Goal: Obtain resource: Download file/media

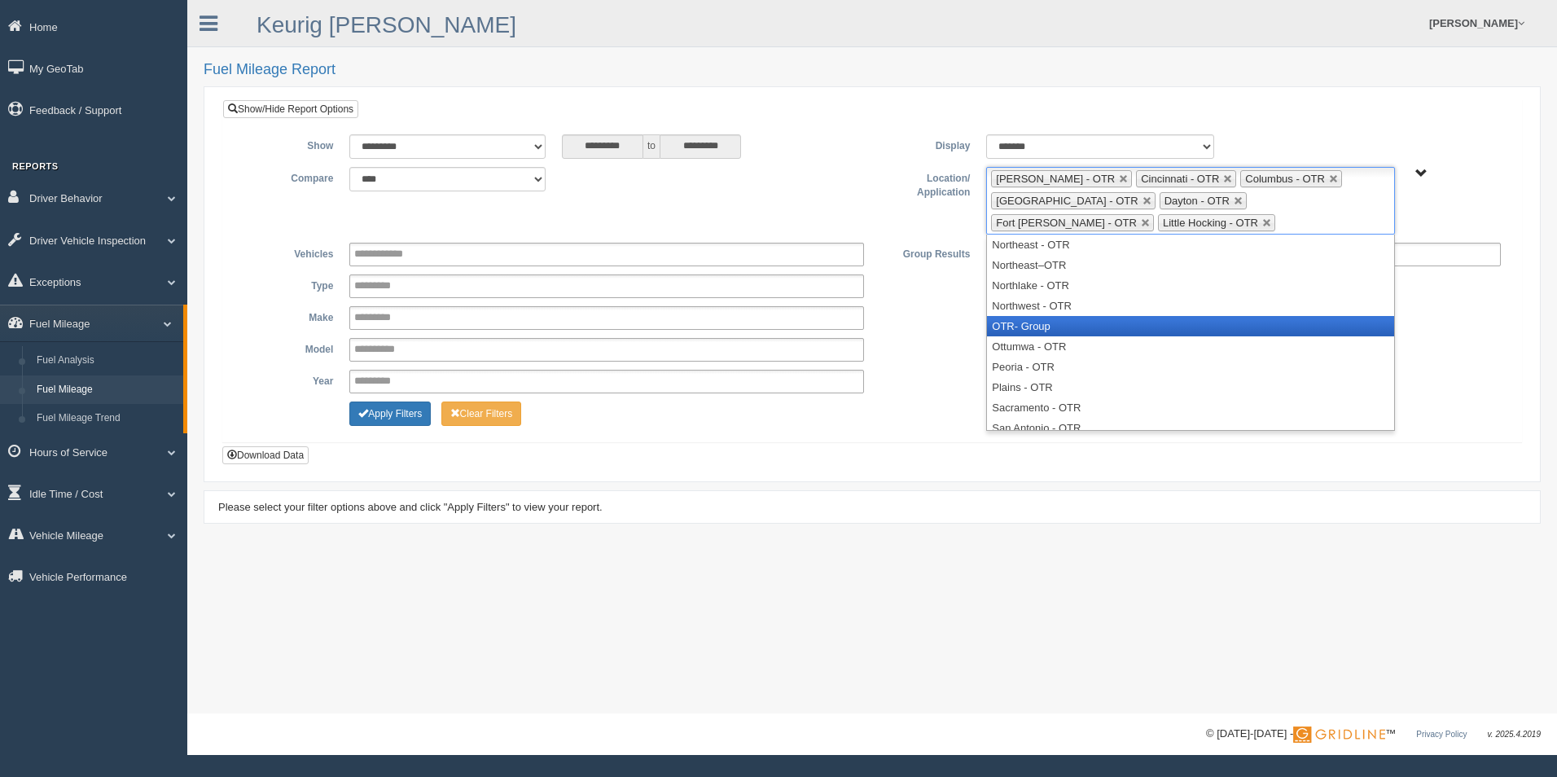
scroll to position [619, 0]
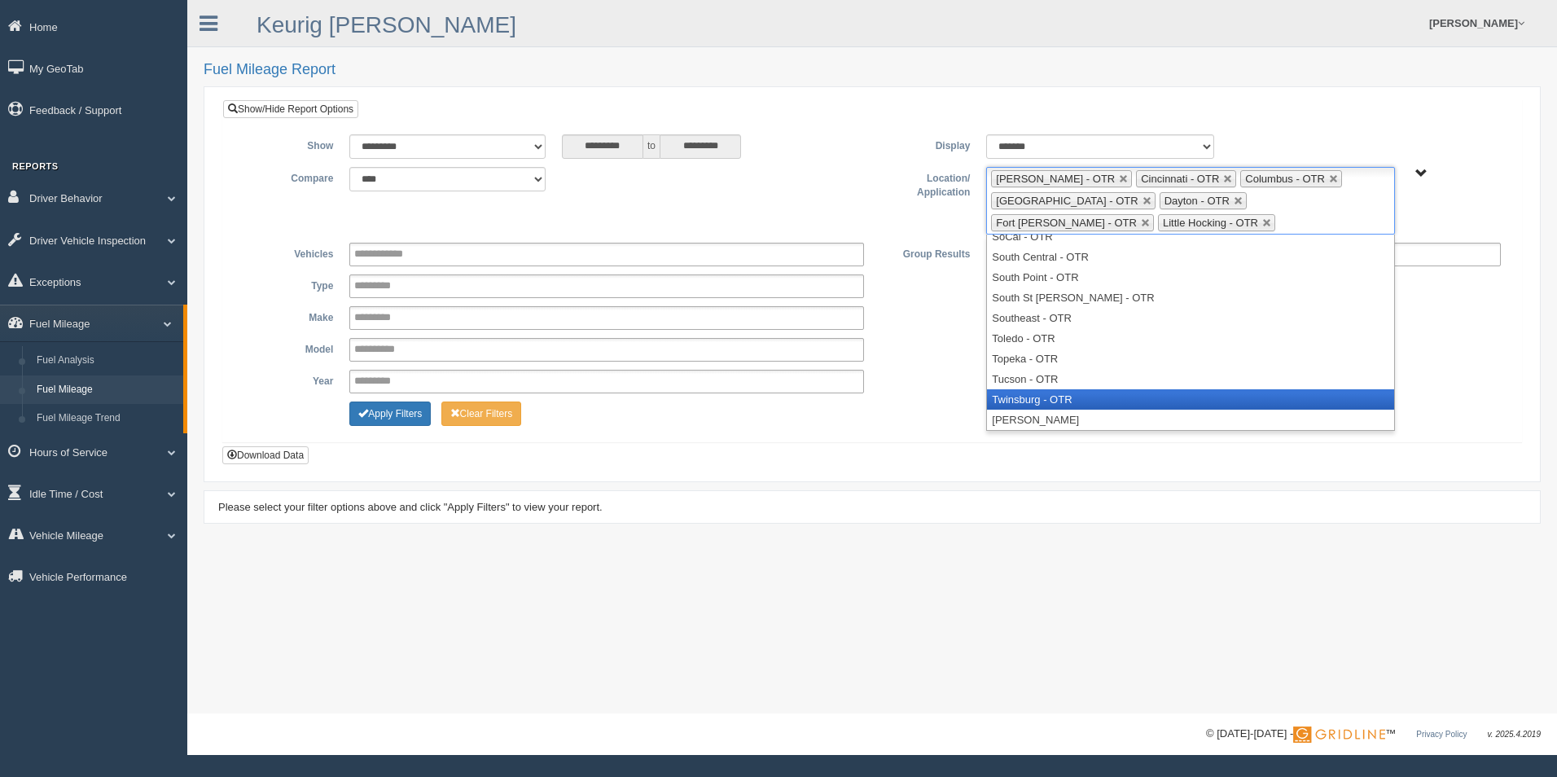
click at [1079, 397] on li "Twinsburg - OTR" at bounding box center [1190, 399] width 406 height 20
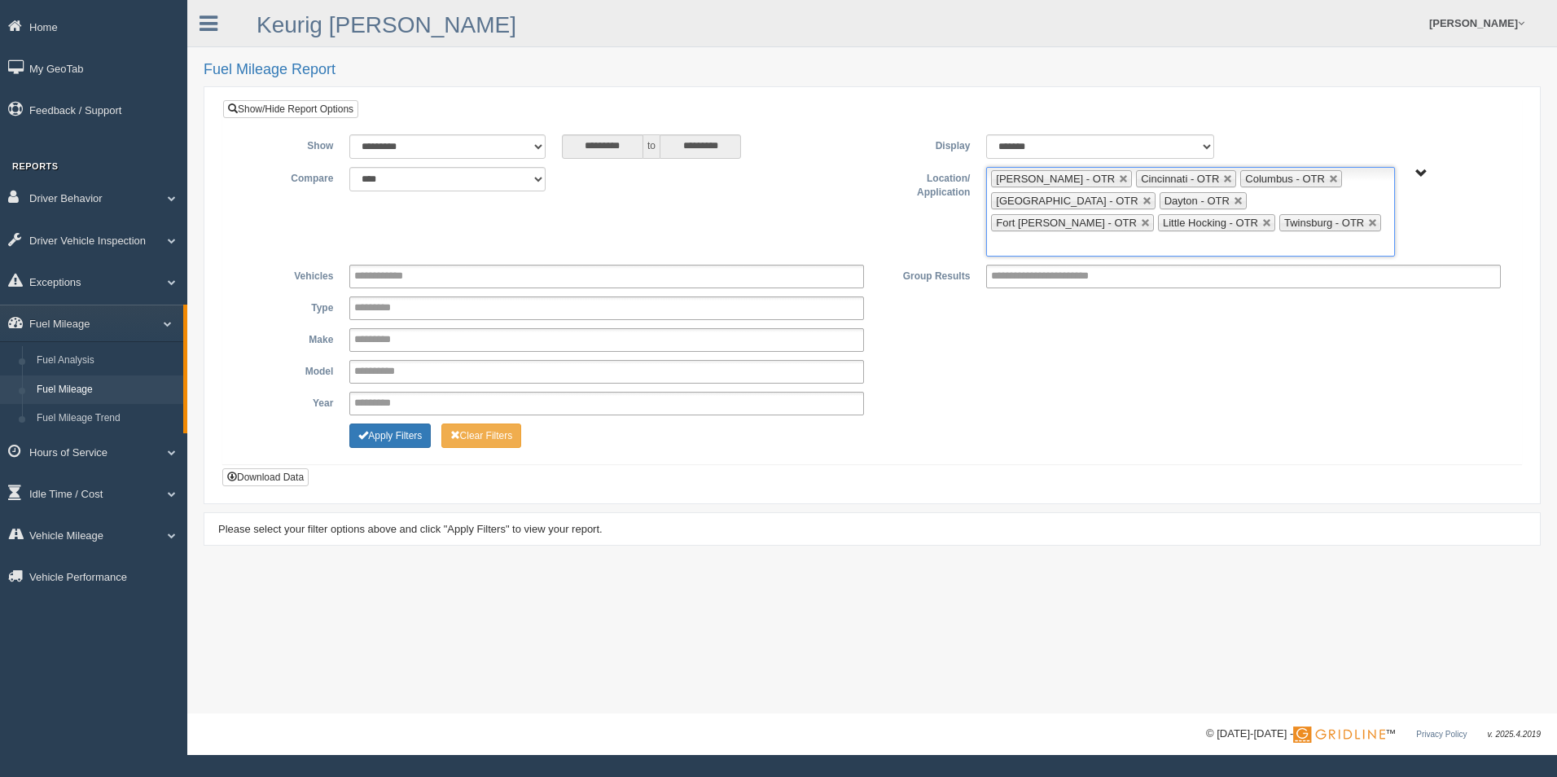
scroll to position [599, 0]
click at [1296, 222] on ul "Beckley - OTR Cincinnati - OTR Columbus - OTR Cranberry Township - OTR Dayton -…" at bounding box center [1190, 212] width 408 height 90
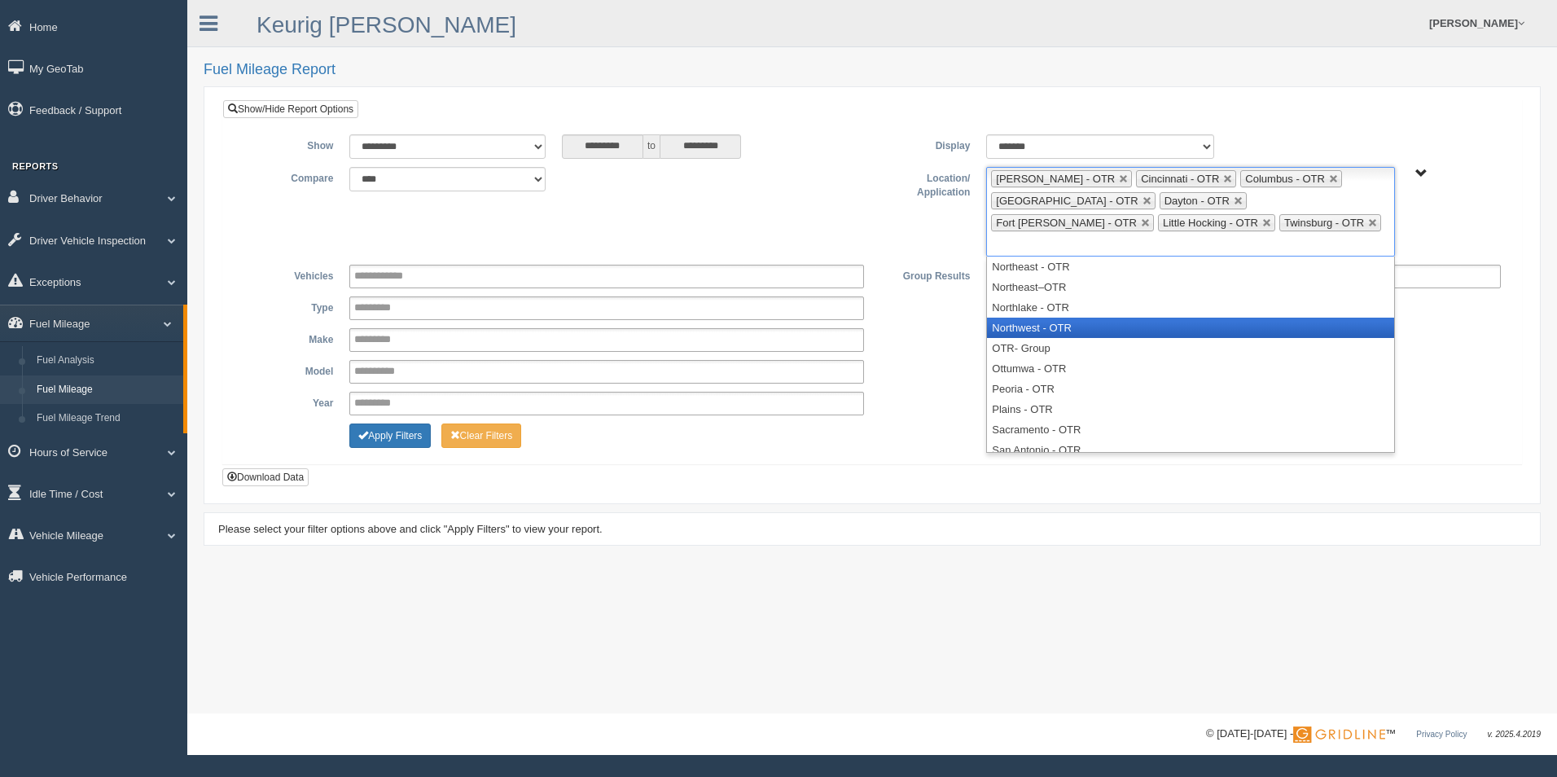
scroll to position [489, 0]
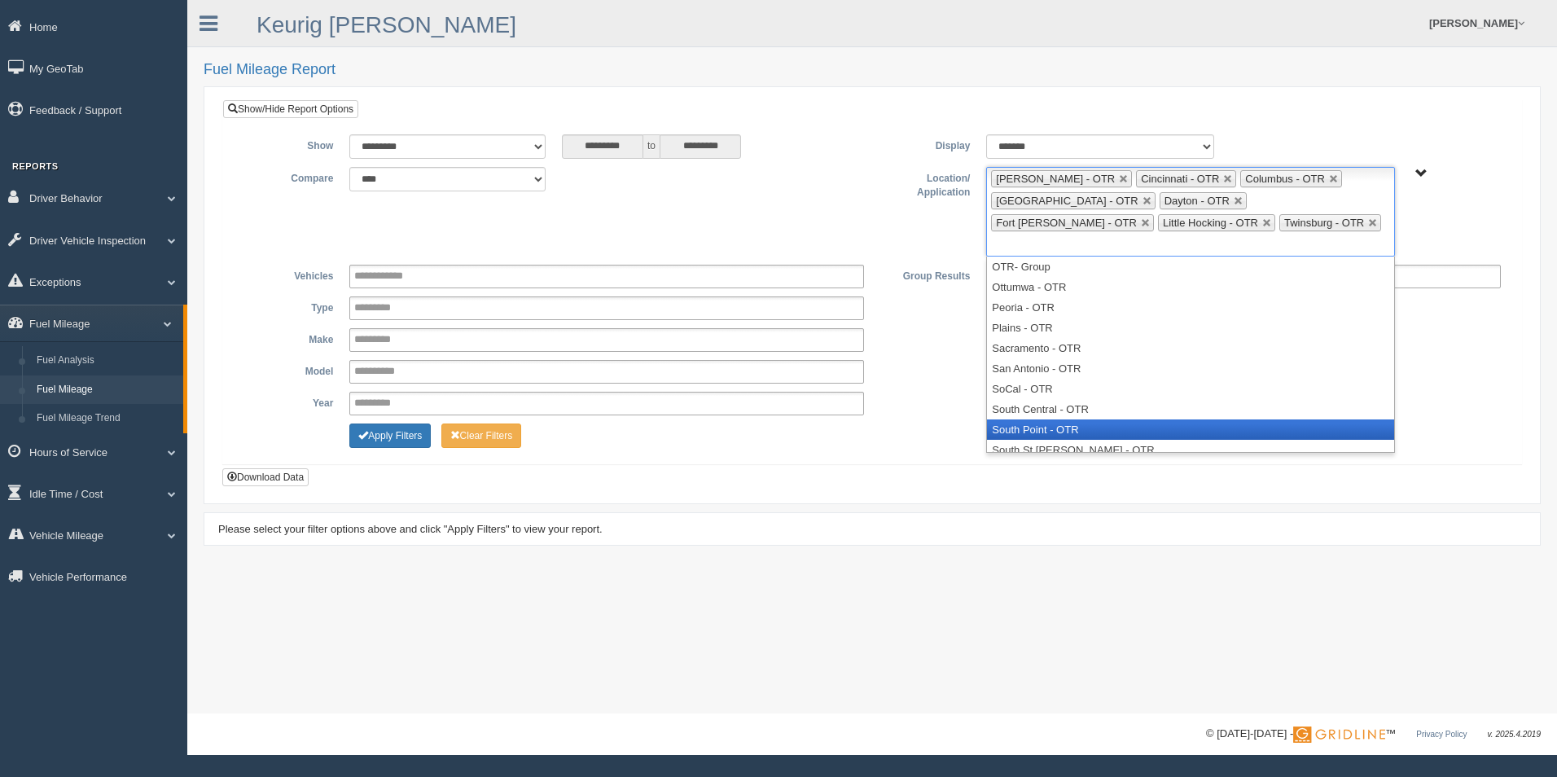
click at [1073, 419] on li "South Point - OTR" at bounding box center [1190, 429] width 406 height 20
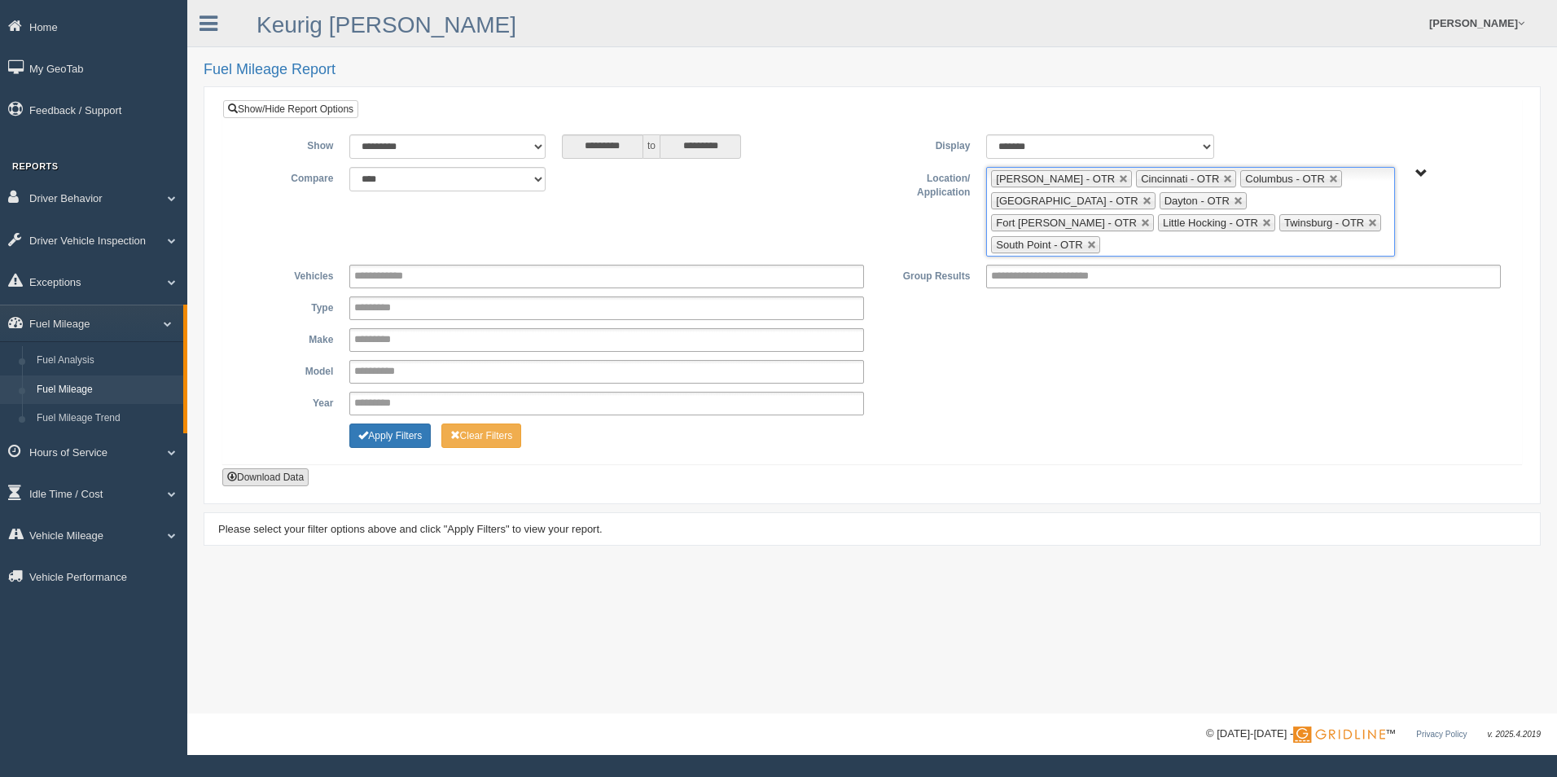
click at [256, 468] on button "Download Data" at bounding box center [265, 477] width 86 height 18
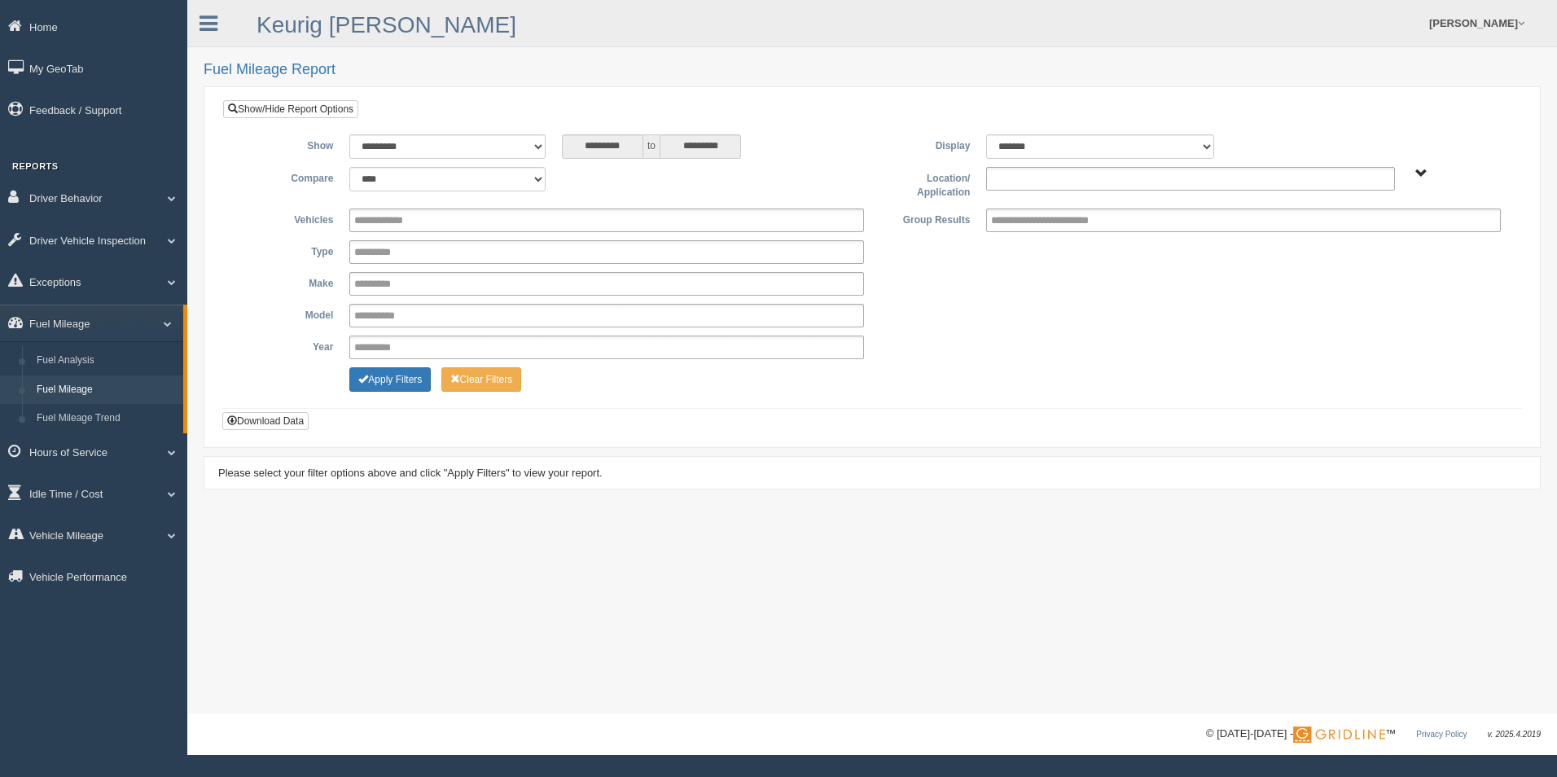
click at [1045, 179] on input "text" at bounding box center [1026, 179] width 70 height 20
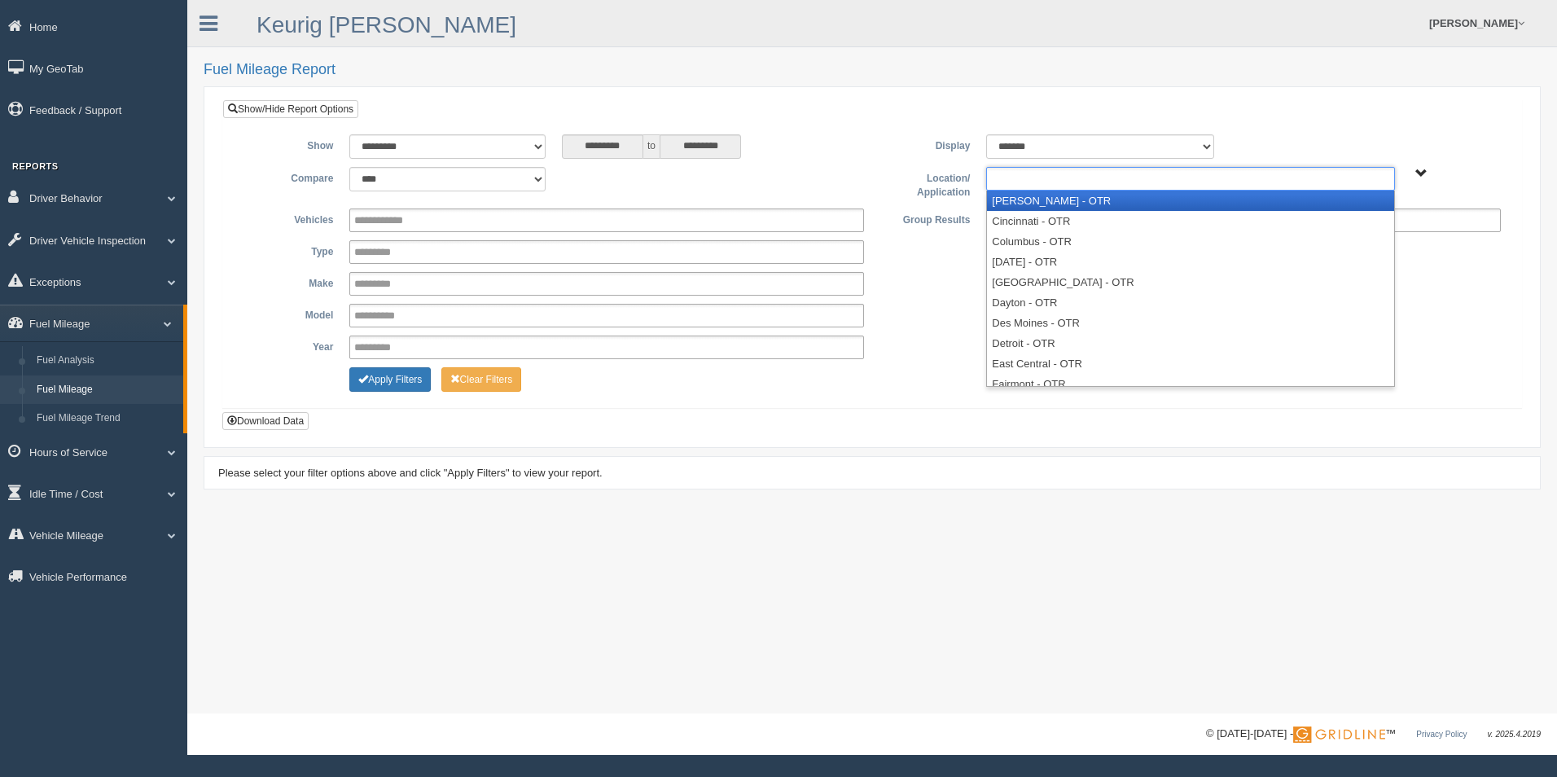
click at [1046, 194] on li "[PERSON_NAME] - OTR" at bounding box center [1190, 201] width 406 height 20
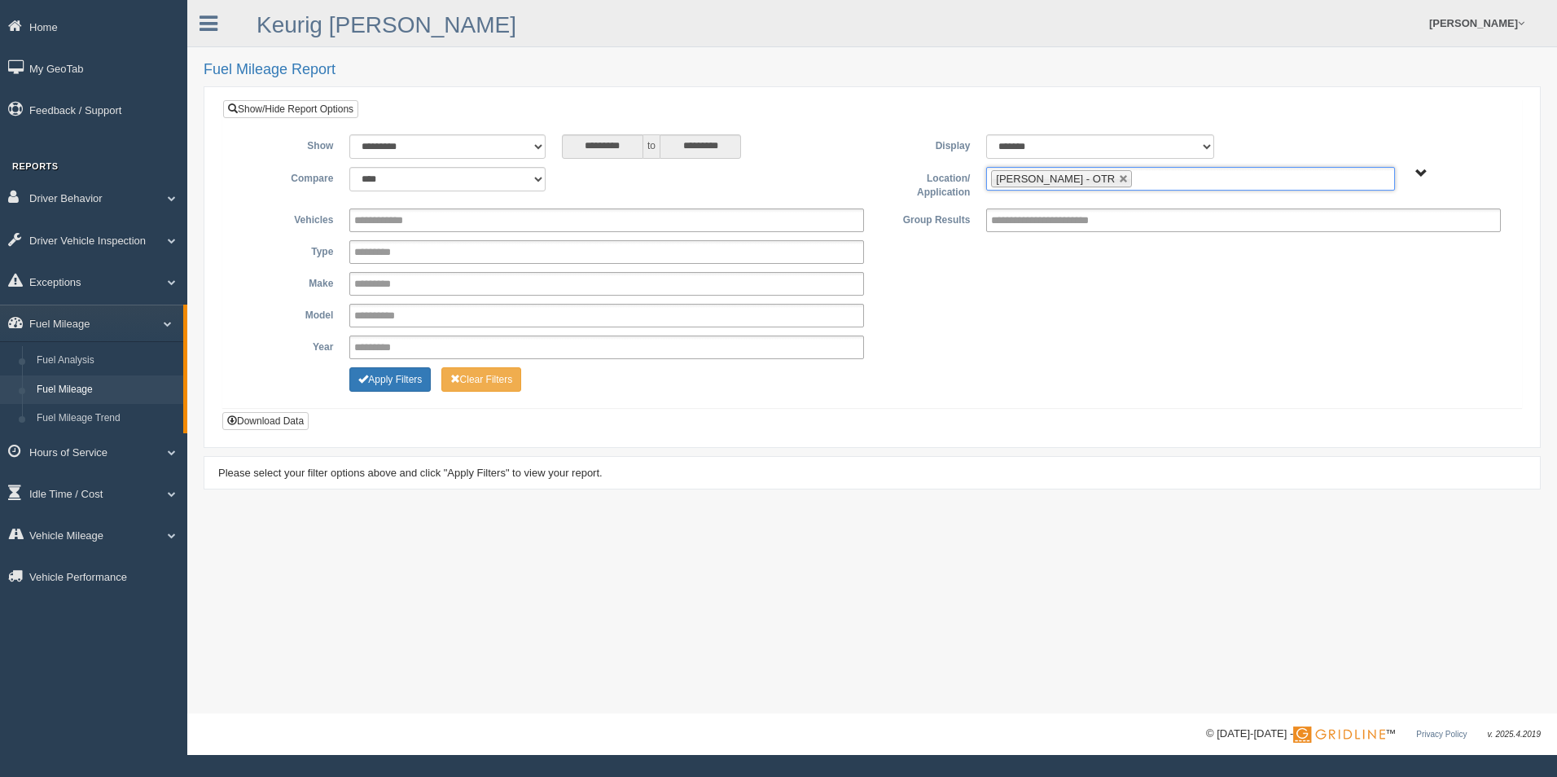
click at [1136, 179] on ul "[PERSON_NAME] - OTR" at bounding box center [1190, 179] width 408 height 24
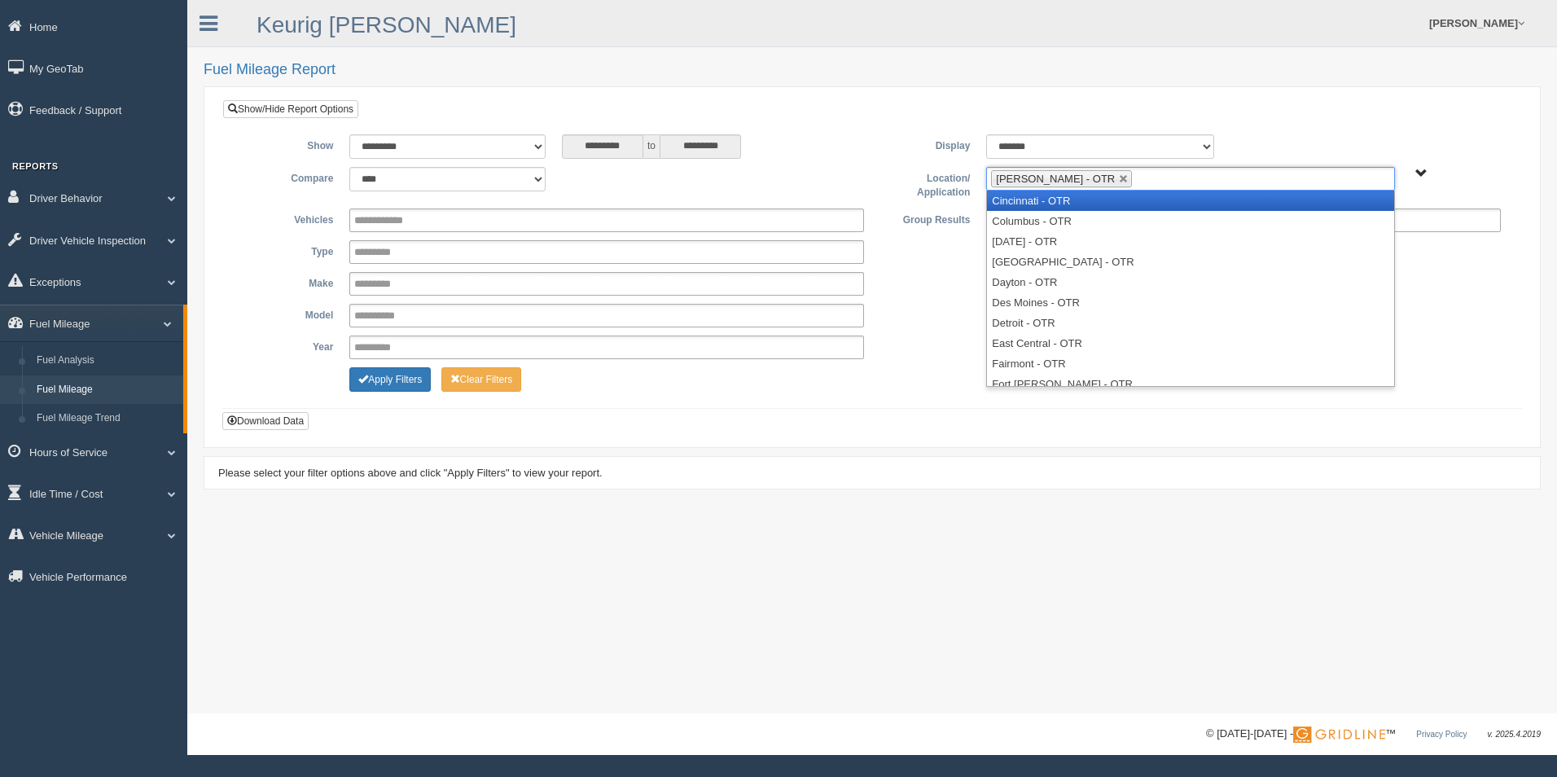
click at [1121, 203] on li "Cincinnati - OTR" at bounding box center [1190, 201] width 406 height 20
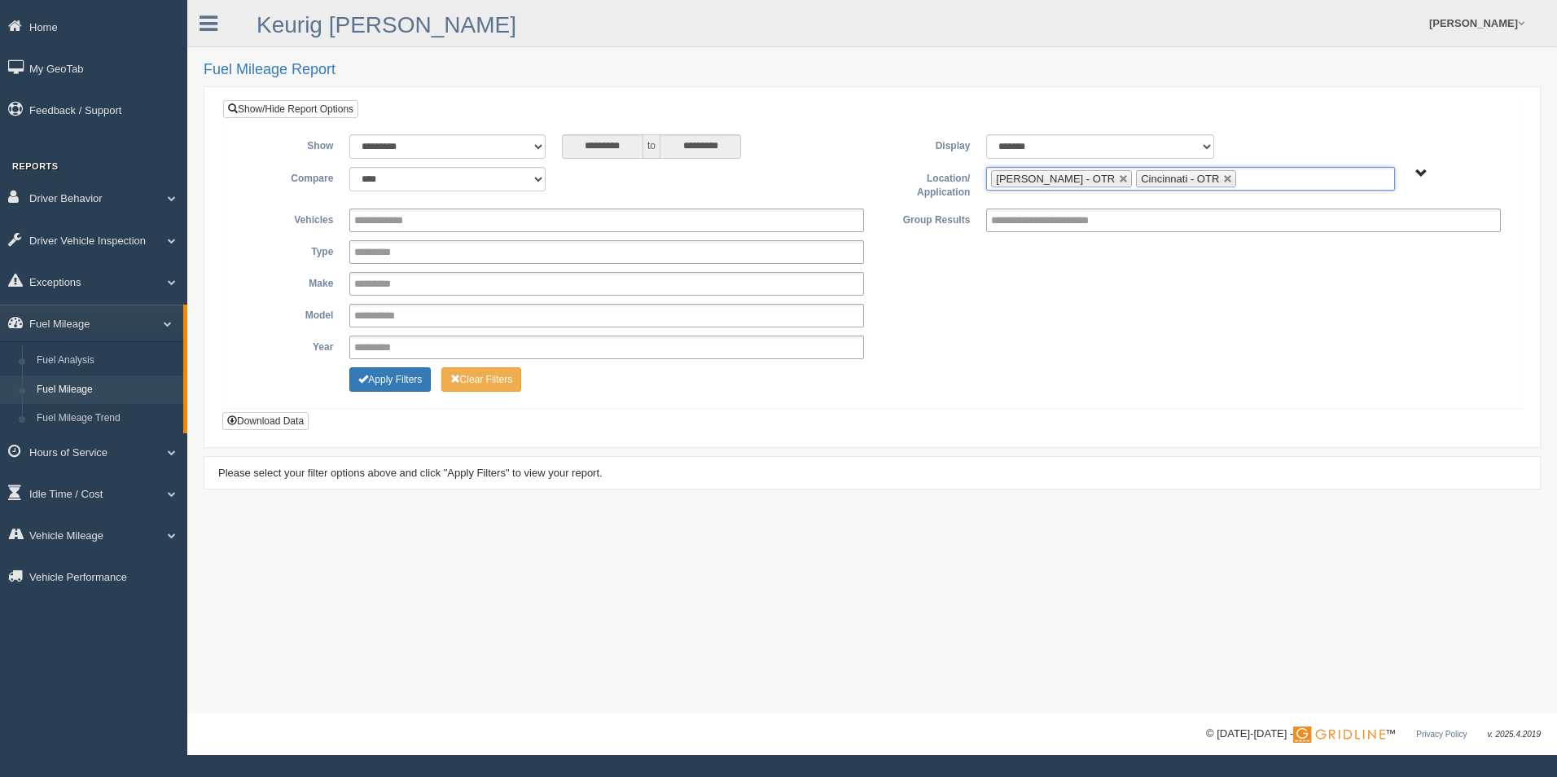
click at [1216, 176] on ul "Beckley - OTR Cincinnati - OTR" at bounding box center [1190, 179] width 408 height 24
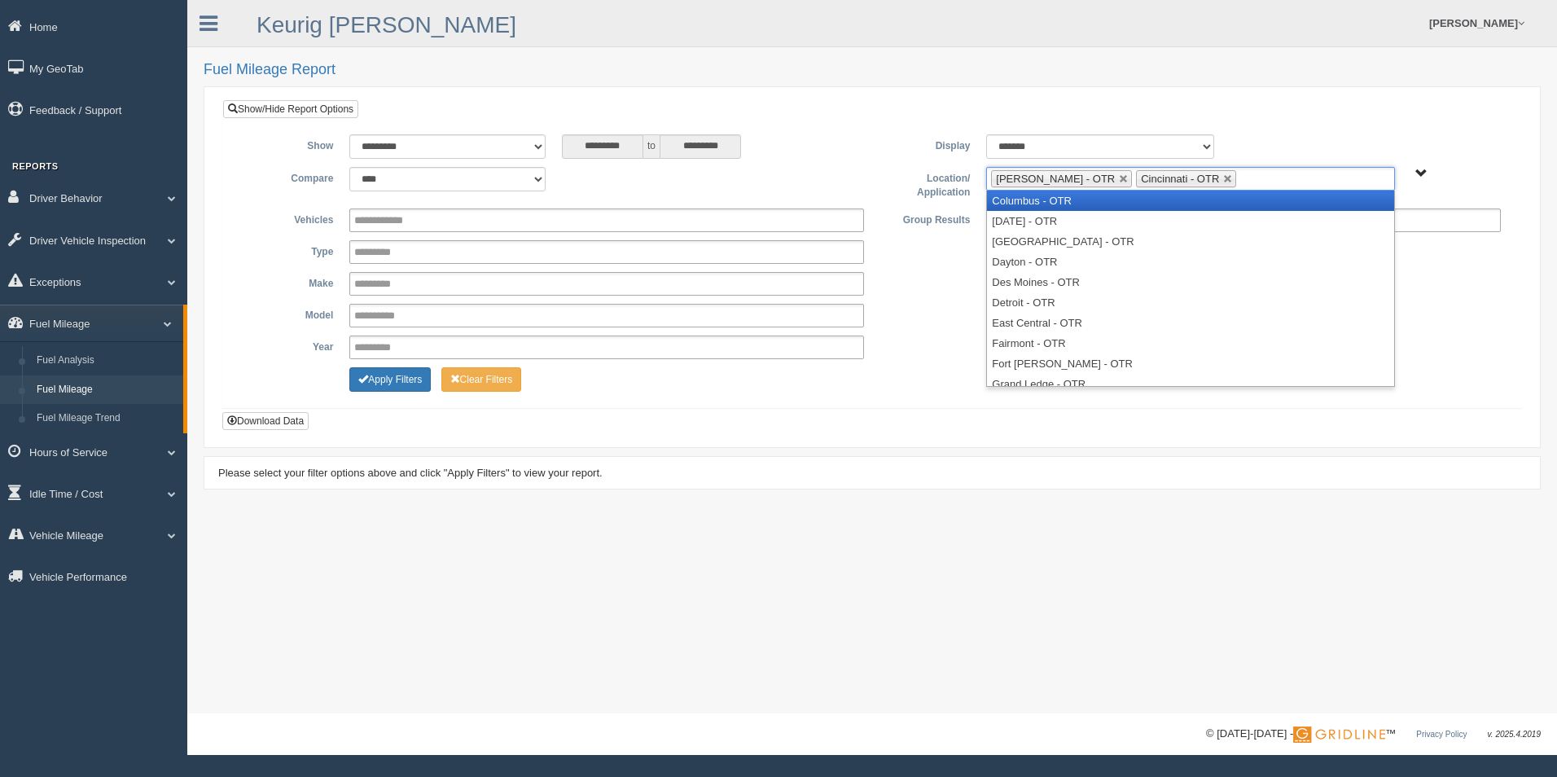
click at [1178, 201] on li "Columbus - OTR" at bounding box center [1190, 201] width 406 height 20
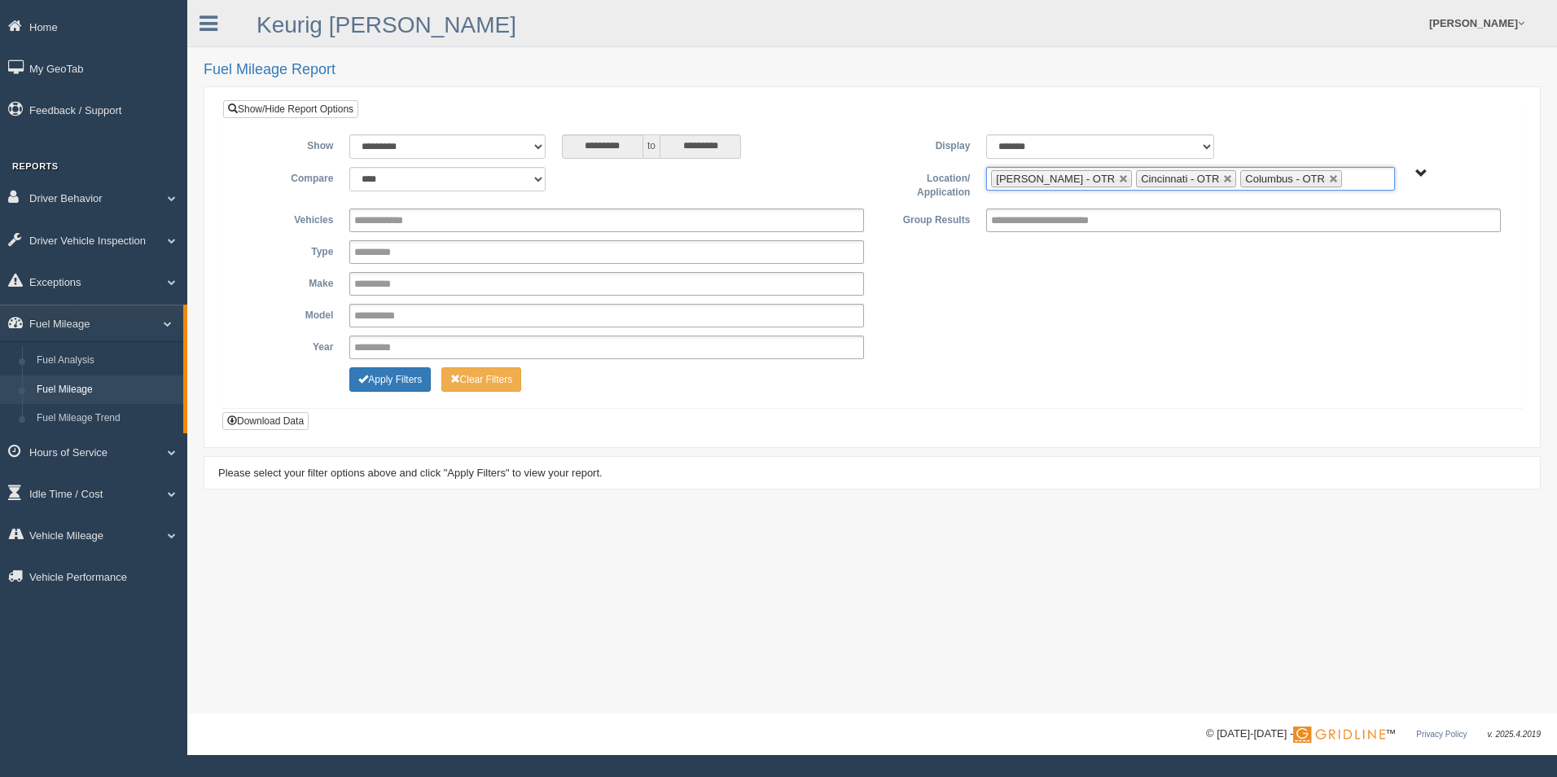
click at [1346, 178] on input "text" at bounding box center [1356, 179] width 20 height 20
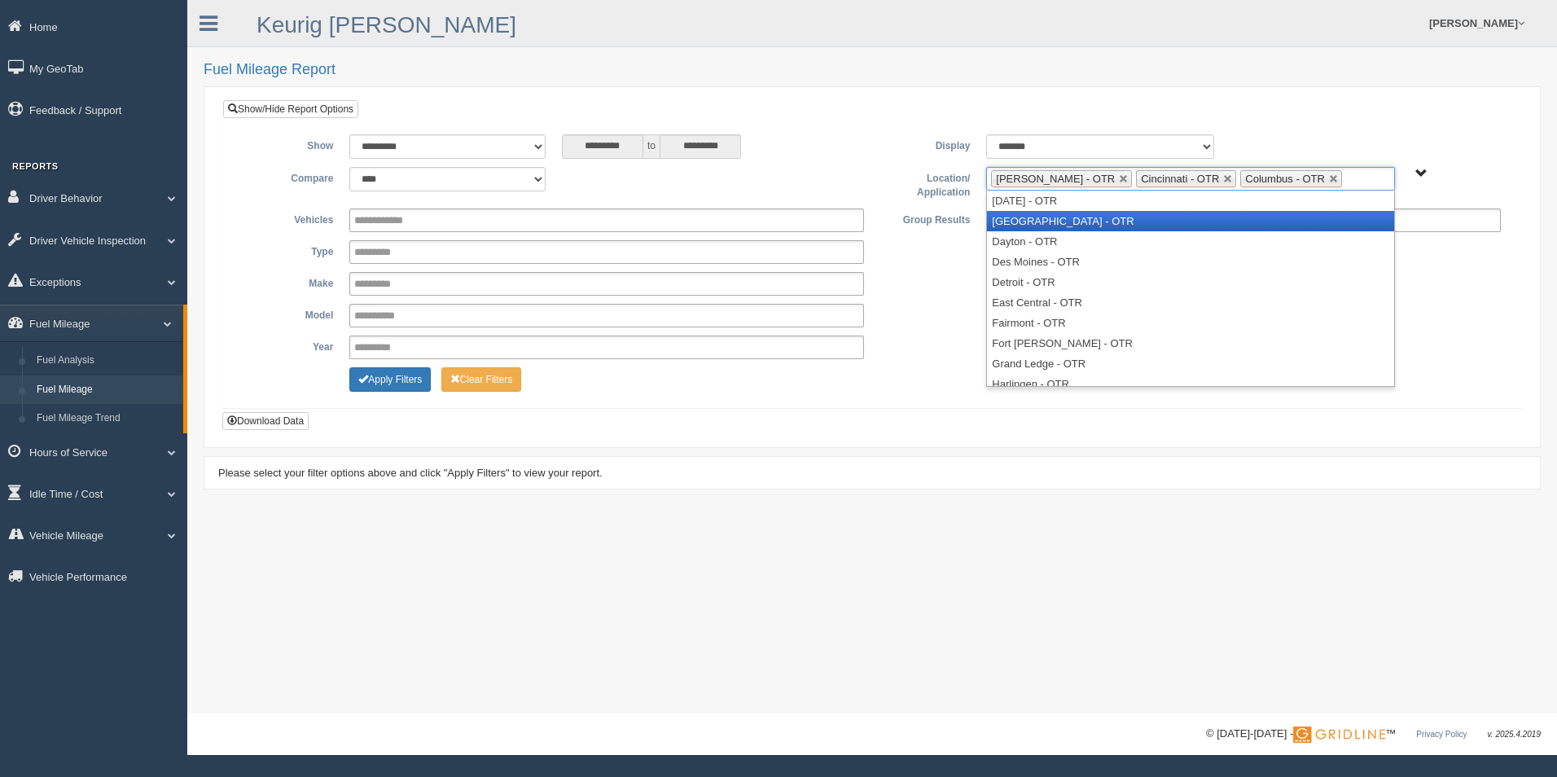
click at [1116, 226] on li "[GEOGRAPHIC_DATA] - OTR" at bounding box center [1190, 221] width 406 height 20
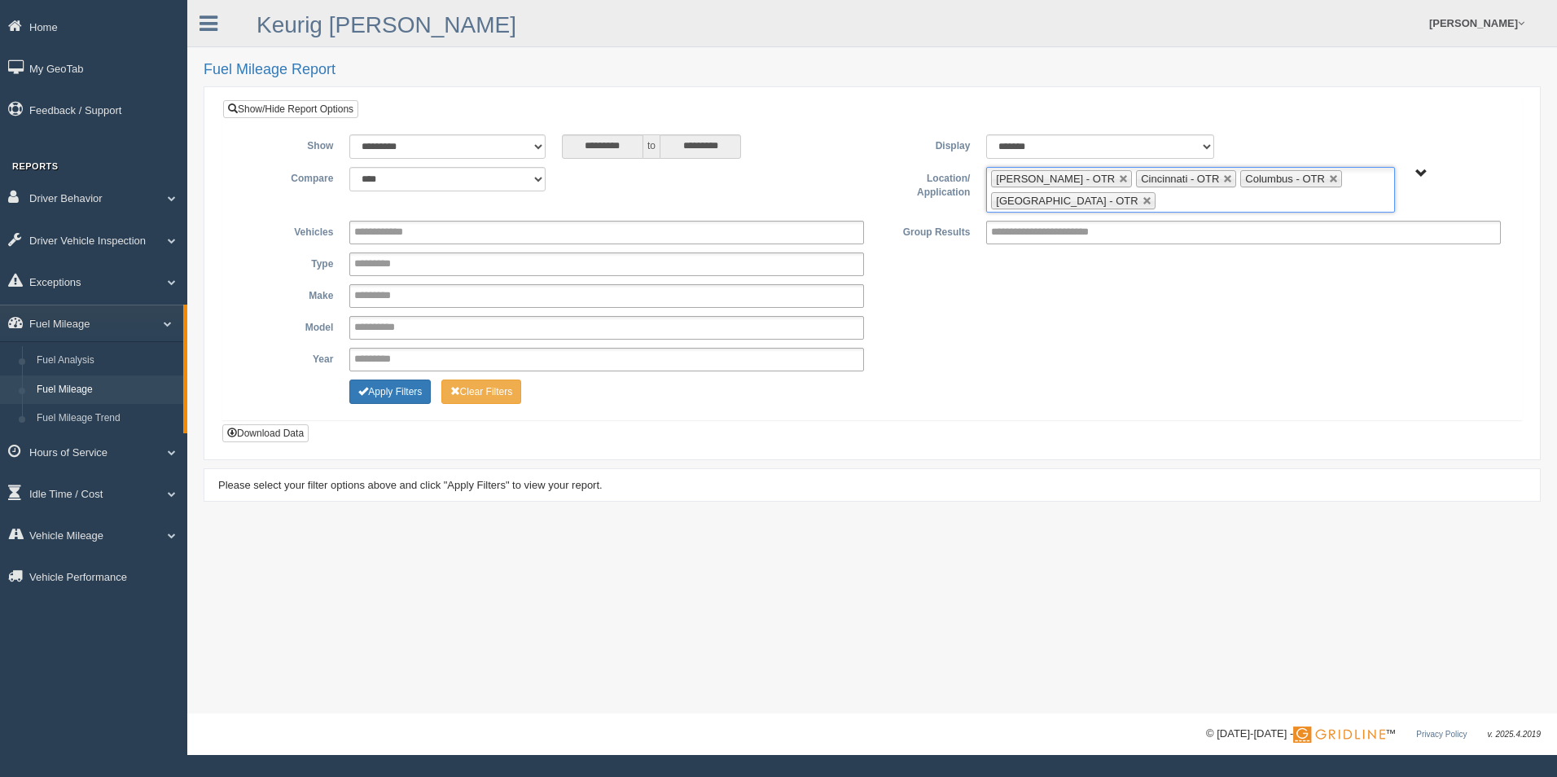
click at [1186, 203] on ul "[PERSON_NAME] - OTR Cincinnati - OTR Columbus - OTR [GEOGRAPHIC_DATA] - [GEOGRA…" at bounding box center [1190, 190] width 408 height 46
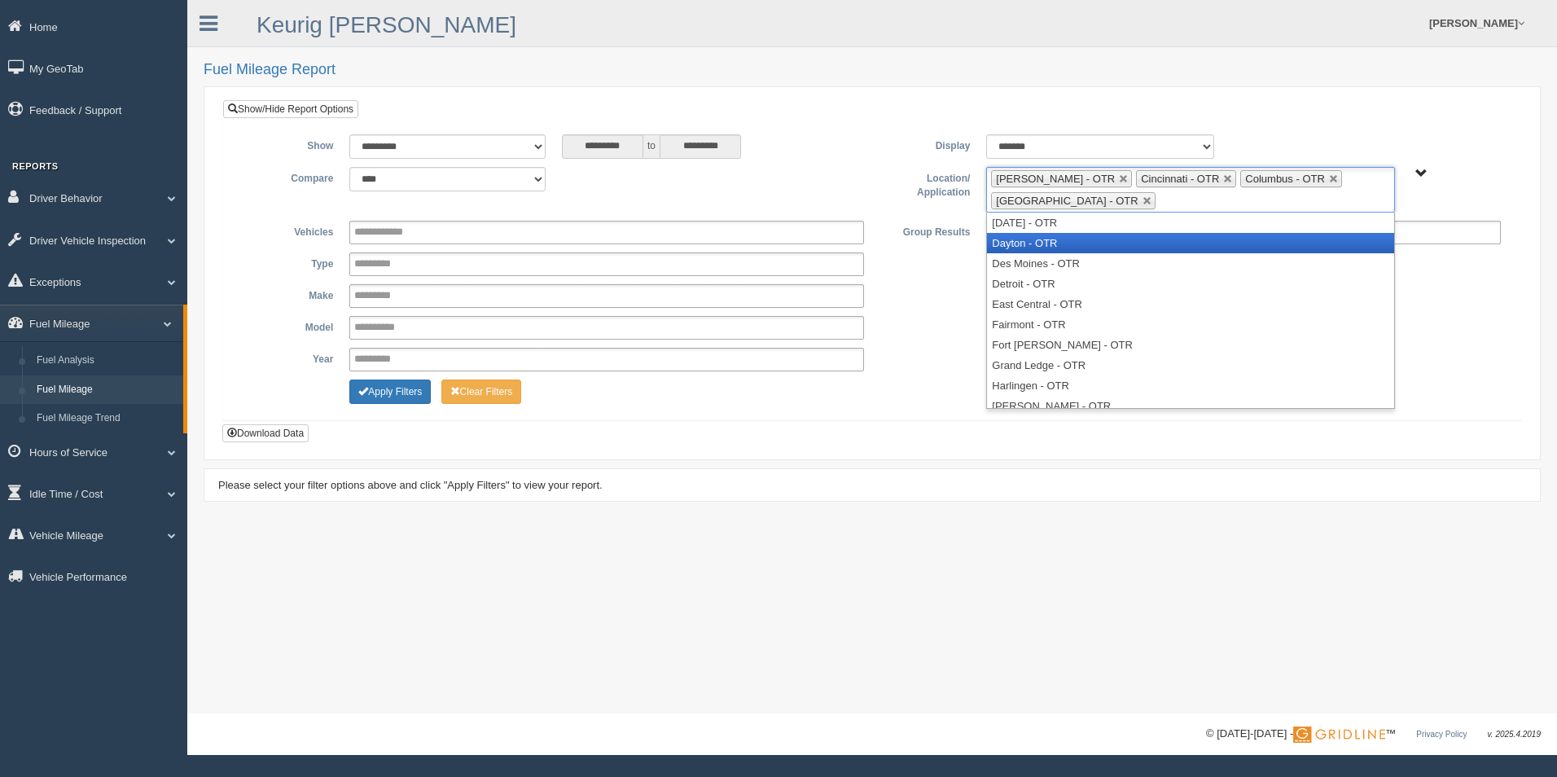
click at [1100, 242] on li "Dayton - OTR" at bounding box center [1190, 243] width 406 height 20
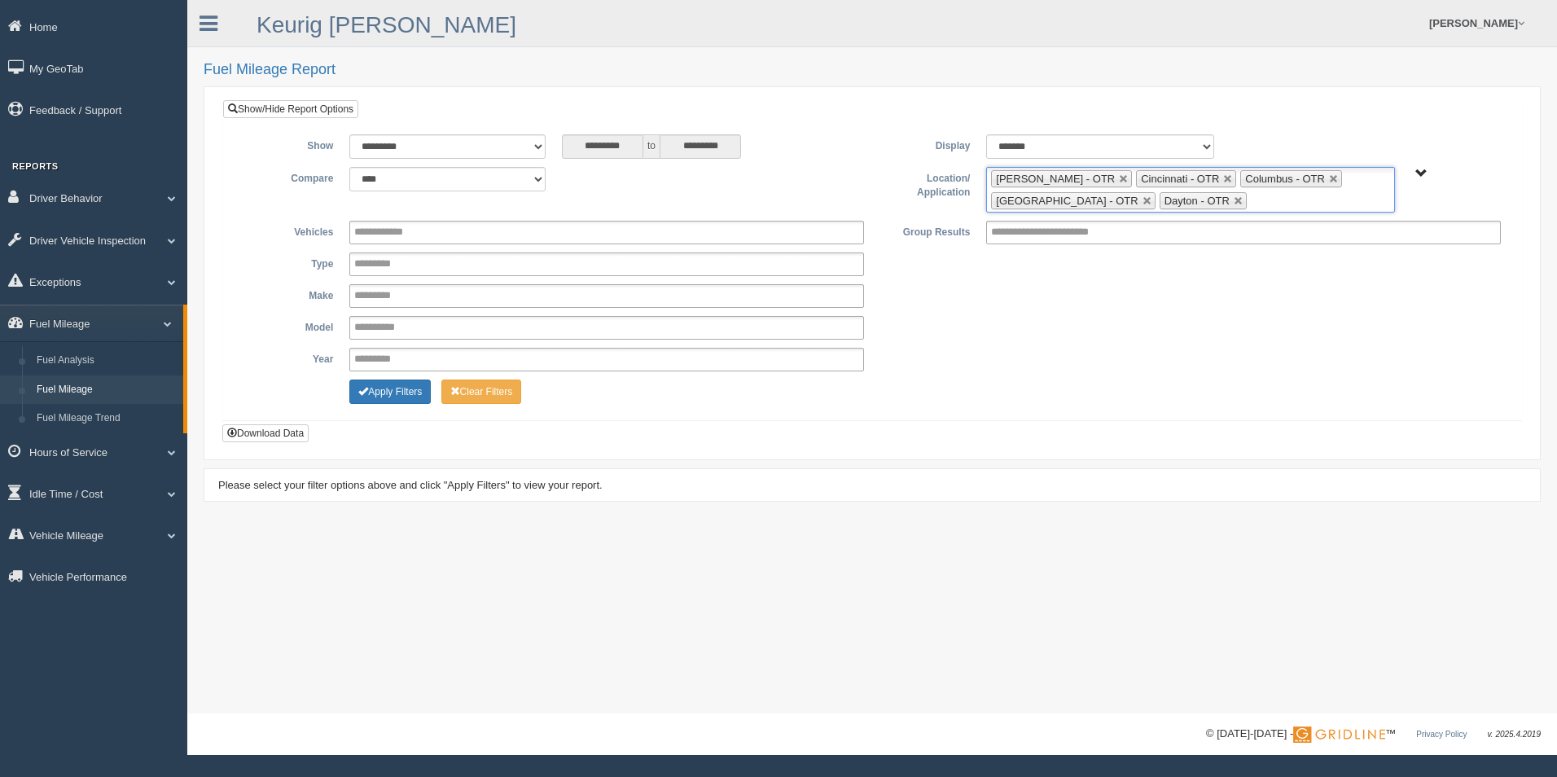
click at [1261, 196] on ul "[PERSON_NAME] - OTR Cincinnati - OTR Columbus - OTR [GEOGRAPHIC_DATA] - [GEOGRA…" at bounding box center [1190, 190] width 408 height 46
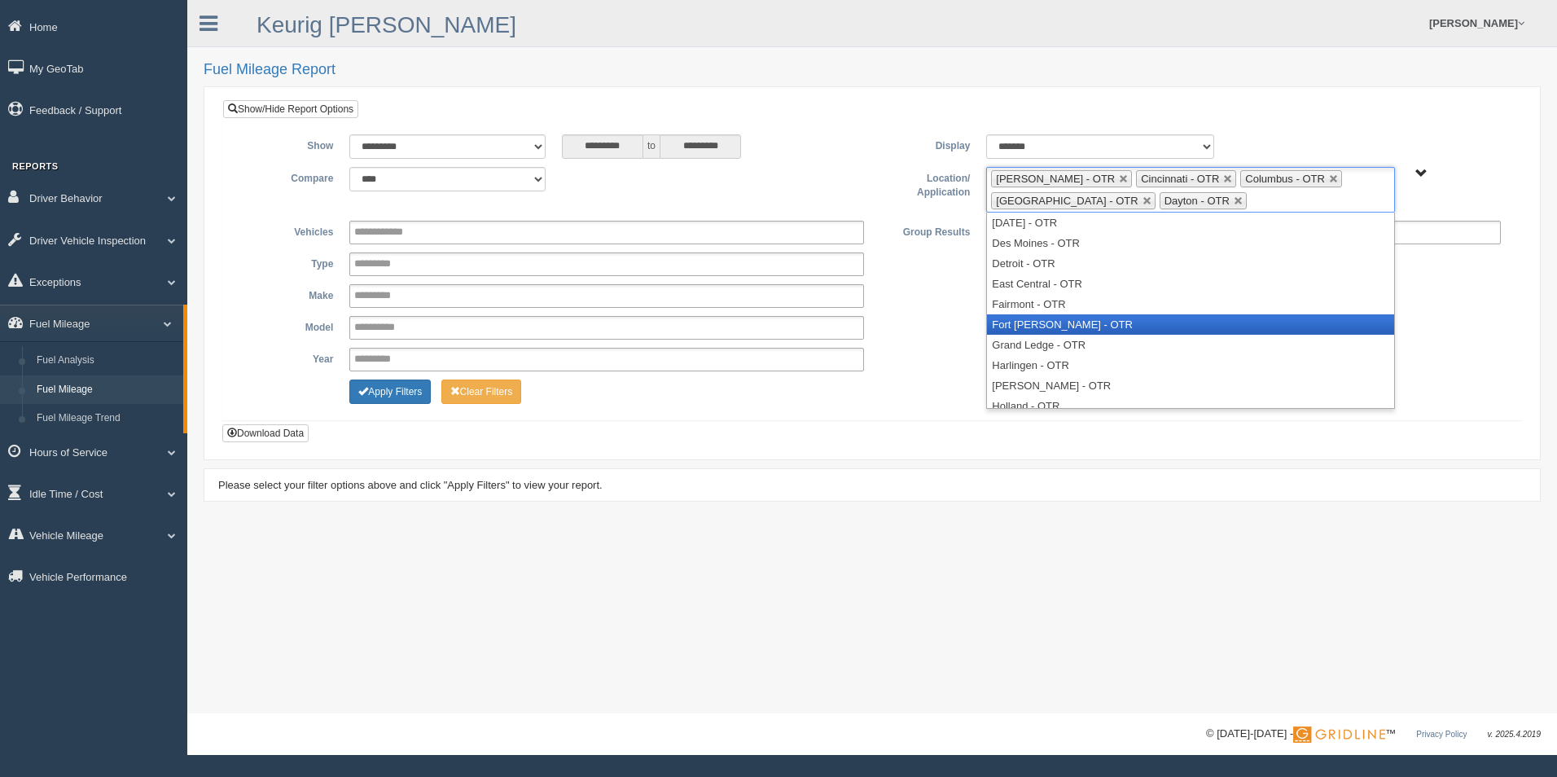
drag, startPoint x: 1077, startPoint y: 319, endPoint x: 1089, endPoint y: 323, distance: 12.9
click at [1077, 318] on li "Fort [PERSON_NAME] - OTR" at bounding box center [1190, 324] width 406 height 20
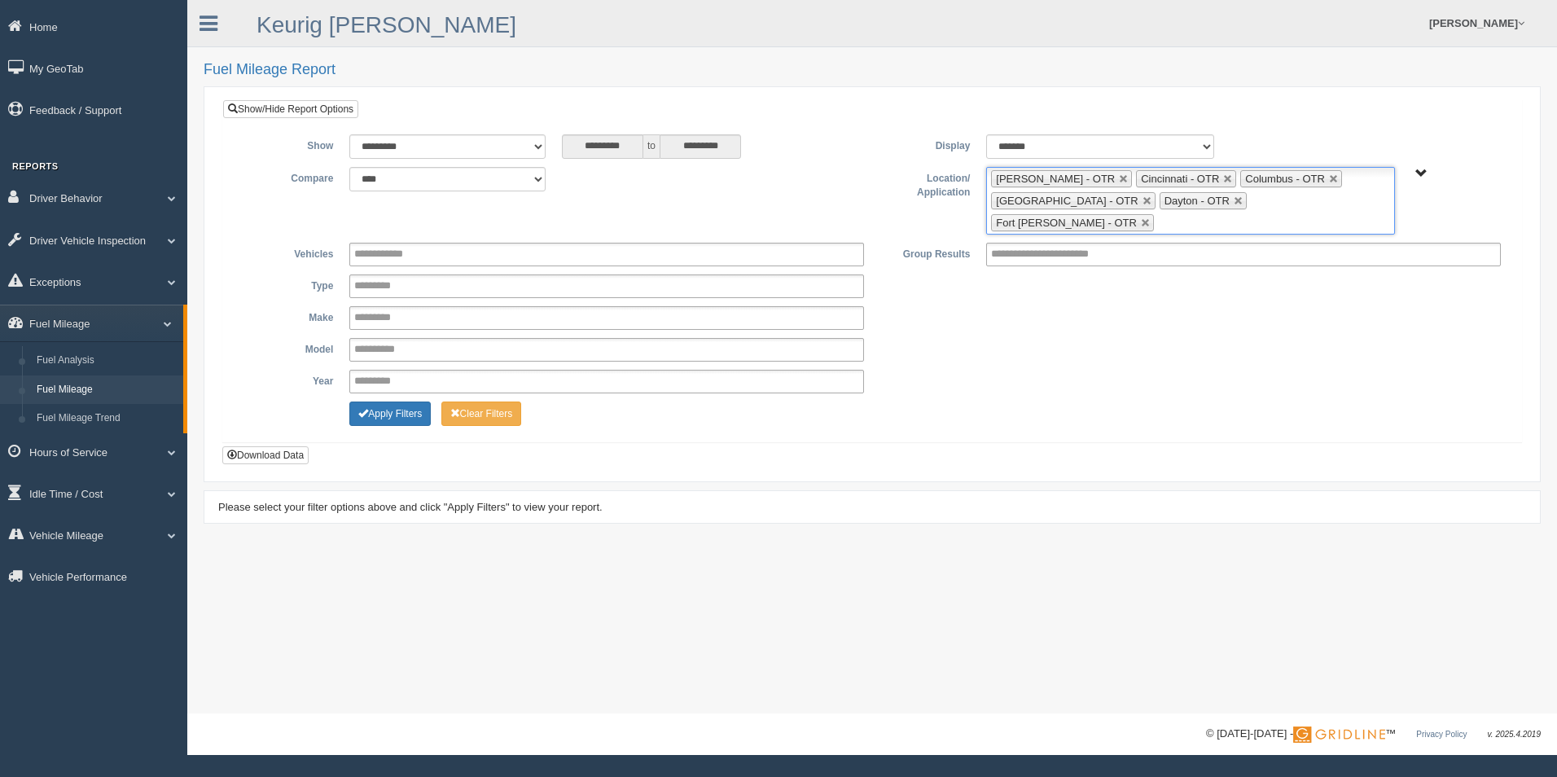
click at [1178, 213] on input "text" at bounding box center [1168, 223] width 20 height 20
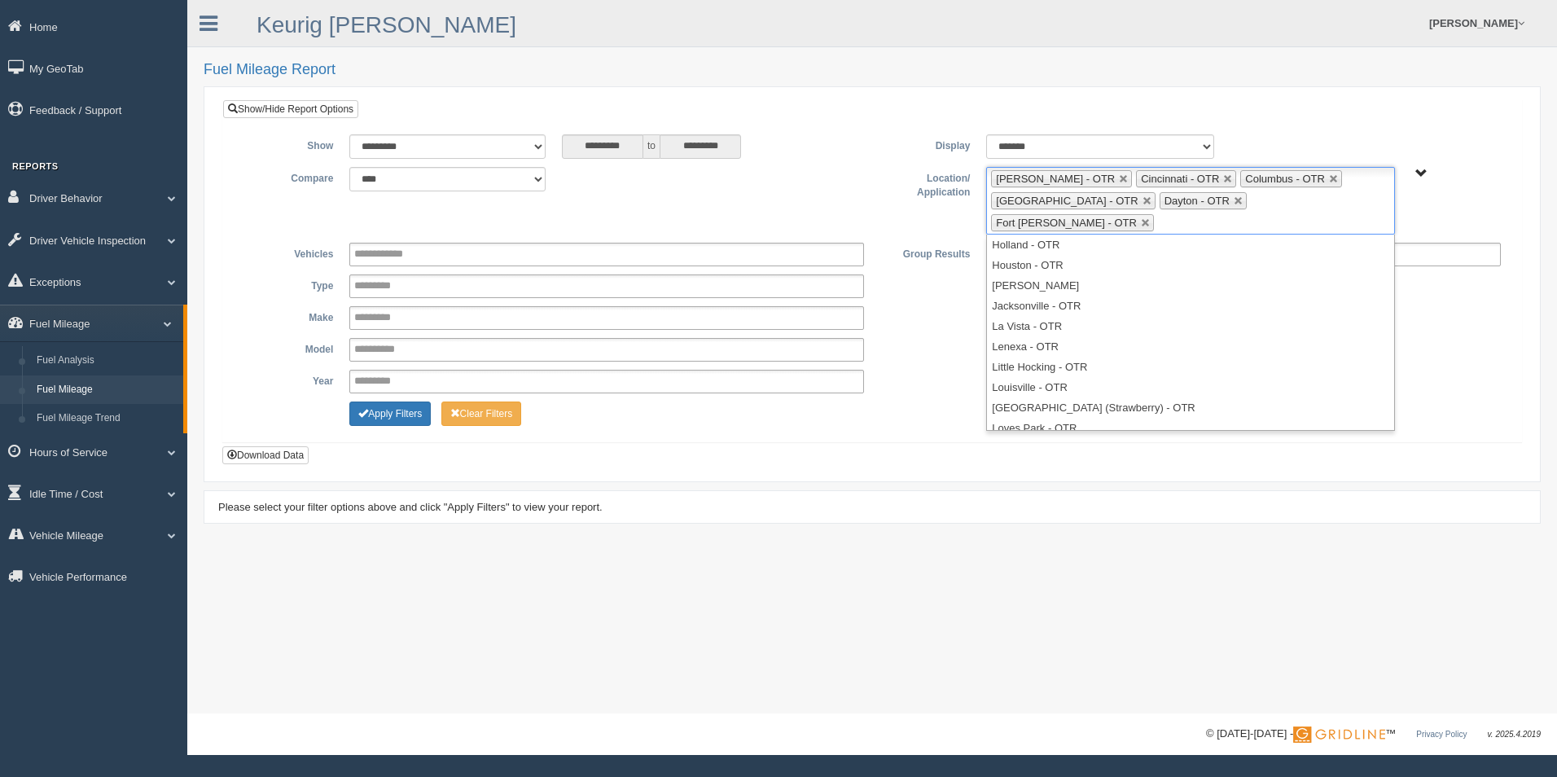
scroll to position [171, 0]
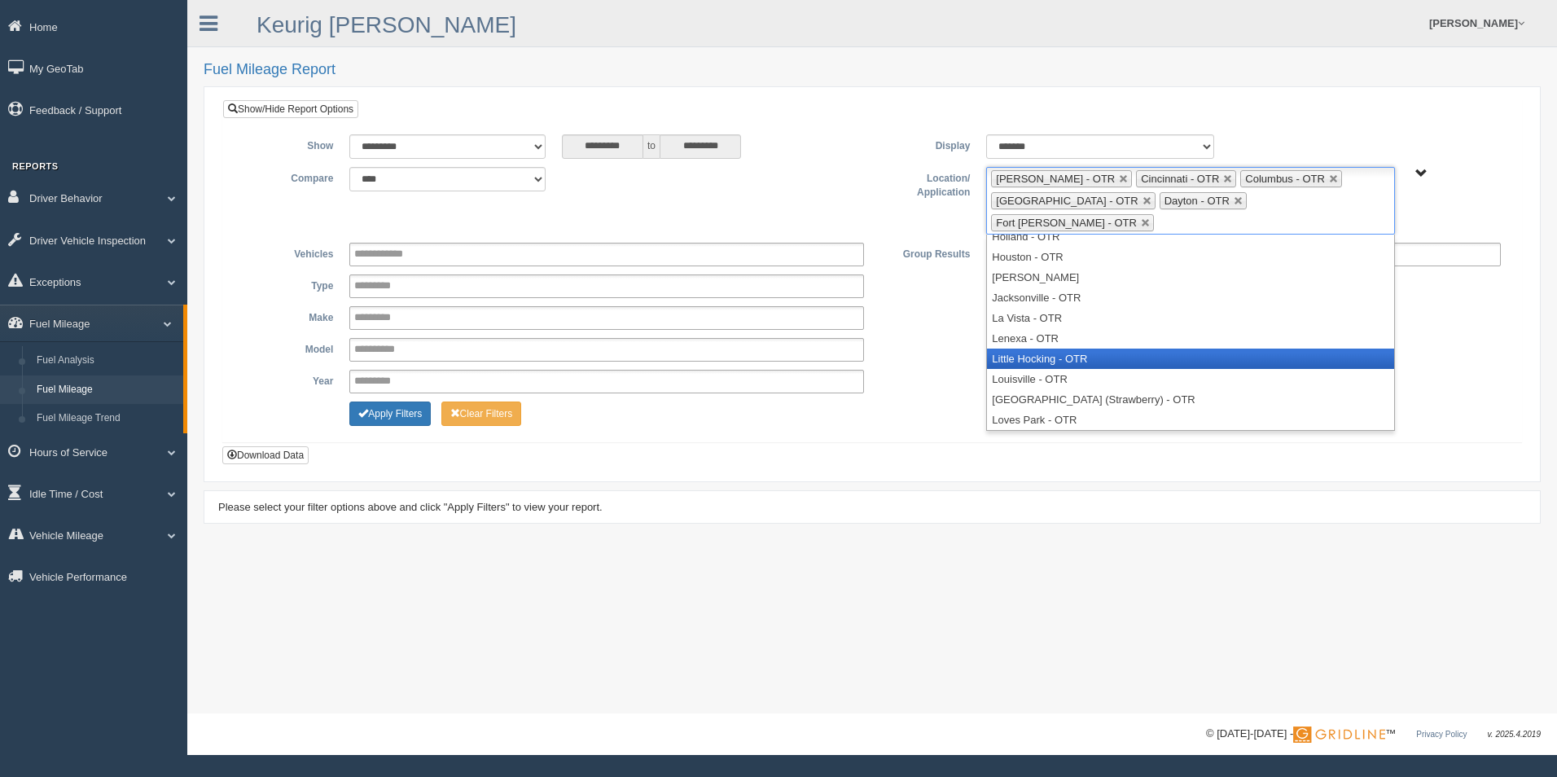
click at [1153, 349] on li "Little Hocking - OTR" at bounding box center [1190, 359] width 406 height 20
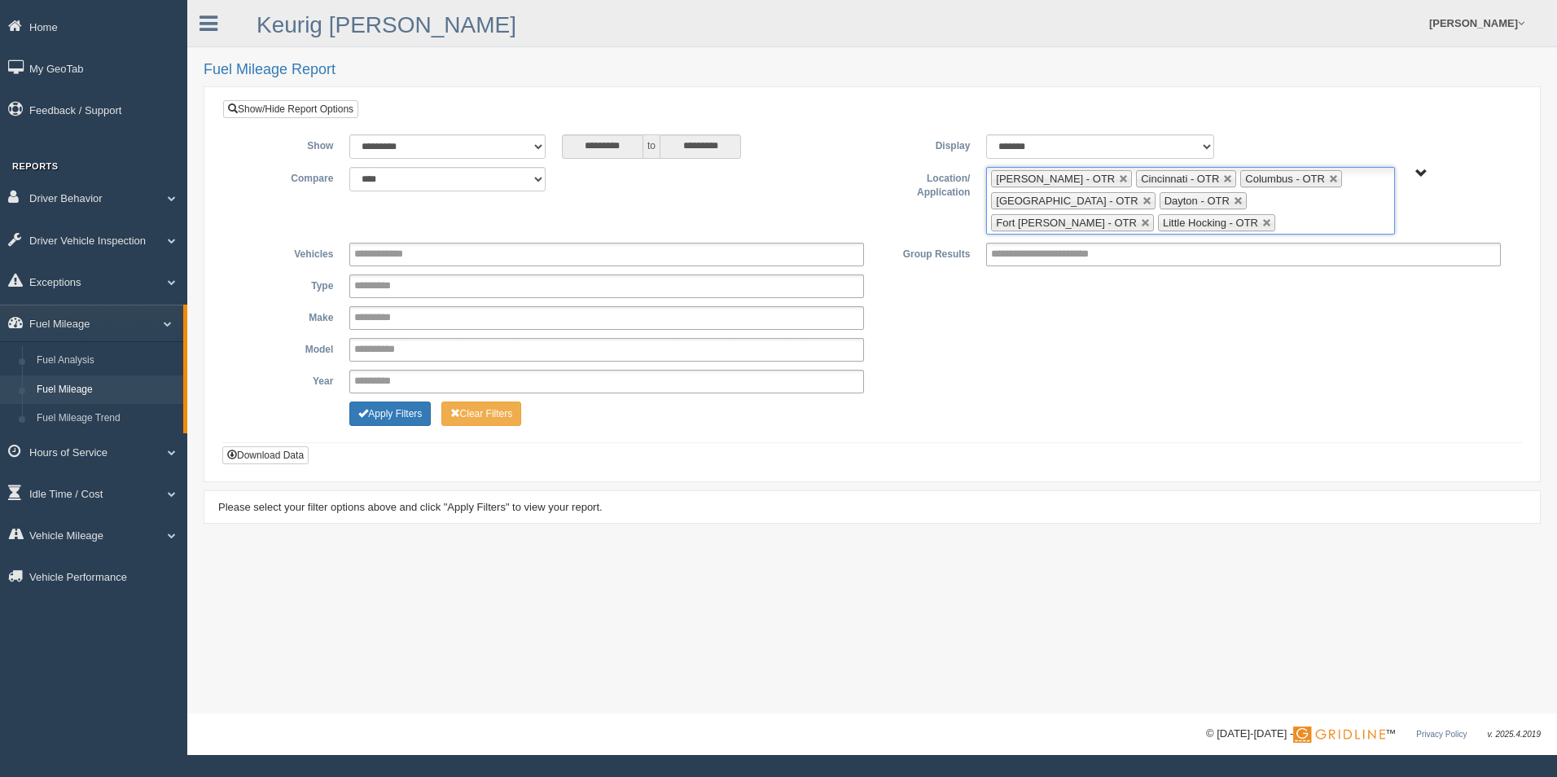
click at [1150, 218] on ul "[PERSON_NAME] - OTR Cincinnati - OTR Columbus - OTR [GEOGRAPHIC_DATA] - [GEOGRA…" at bounding box center [1190, 201] width 408 height 68
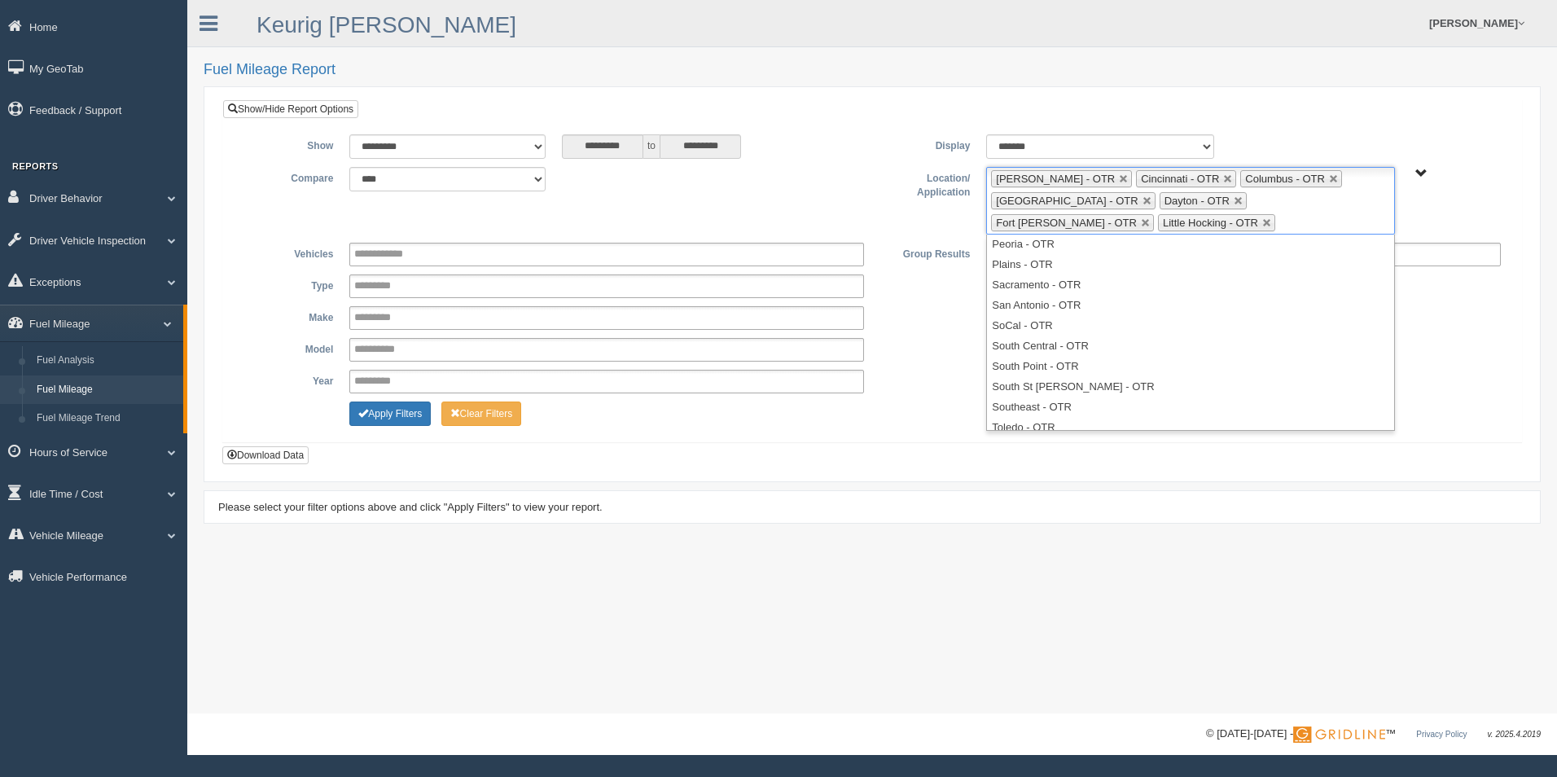
scroll to position [562, 0]
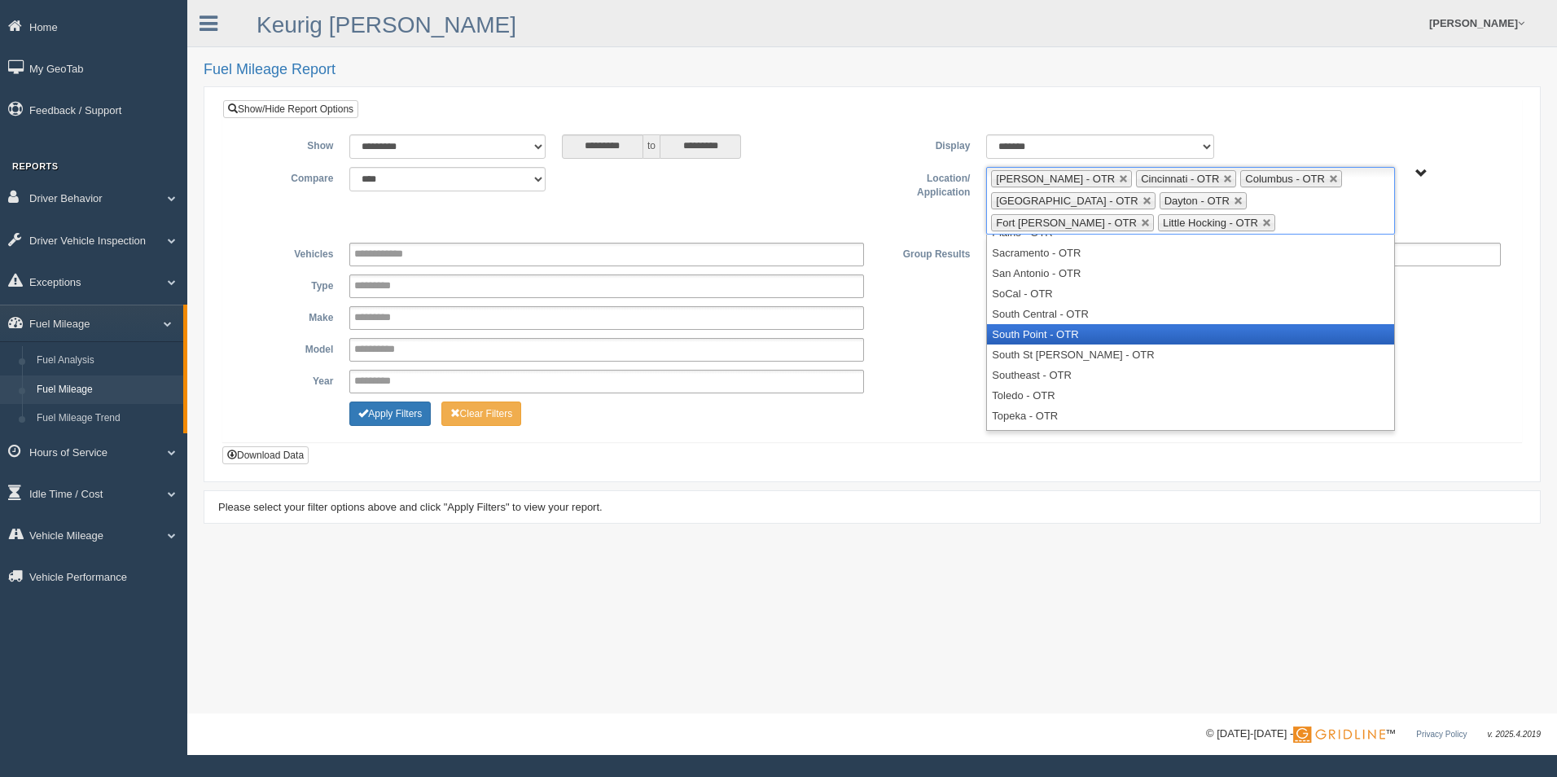
click at [1157, 324] on li "South Point - OTR" at bounding box center [1190, 334] width 406 height 20
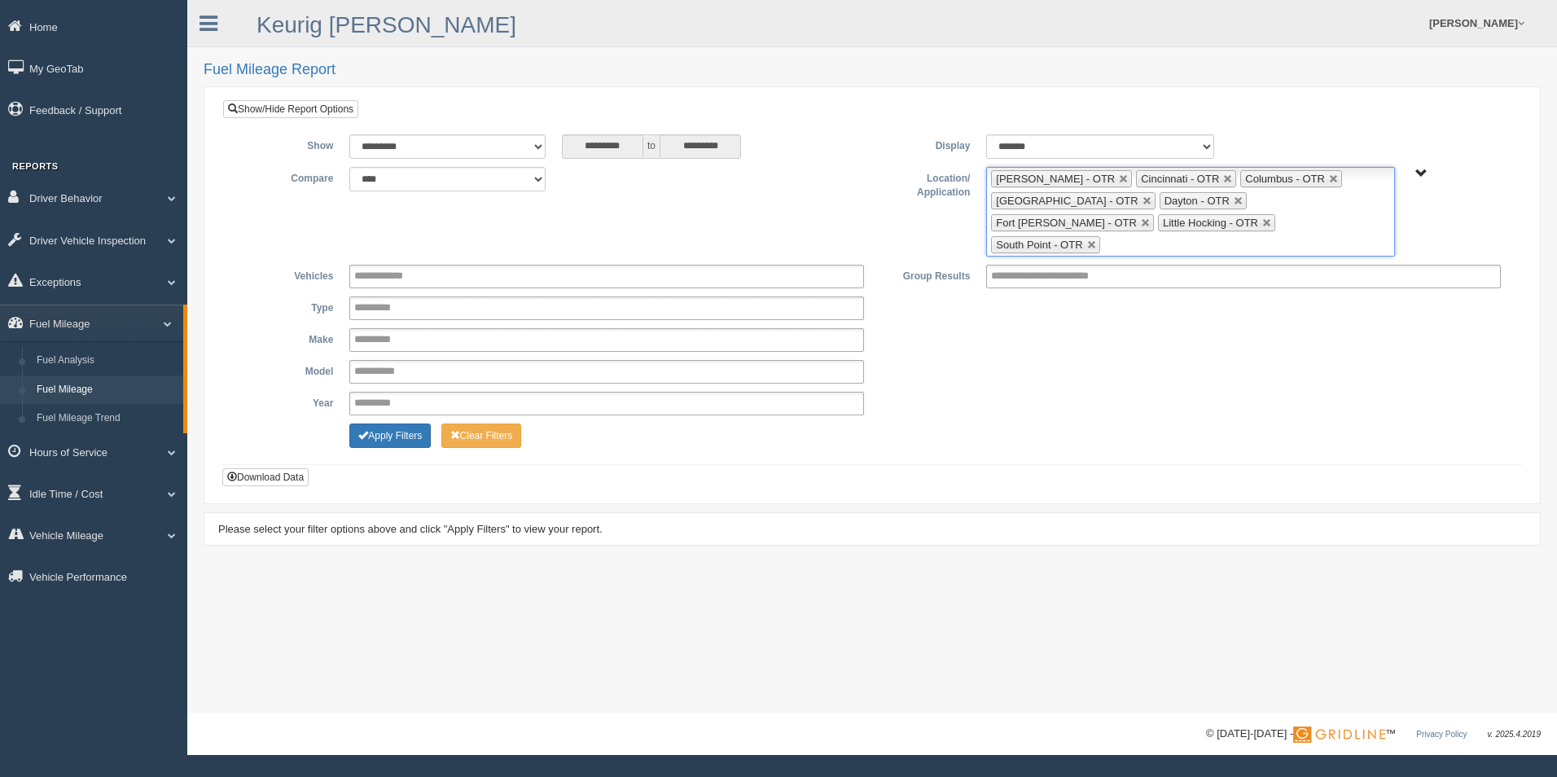
click at [1283, 226] on ul "Beckley - OTR Cincinnati - OTR Columbus - OTR Cranberry Township - OTR Dayton -…" at bounding box center [1190, 212] width 408 height 90
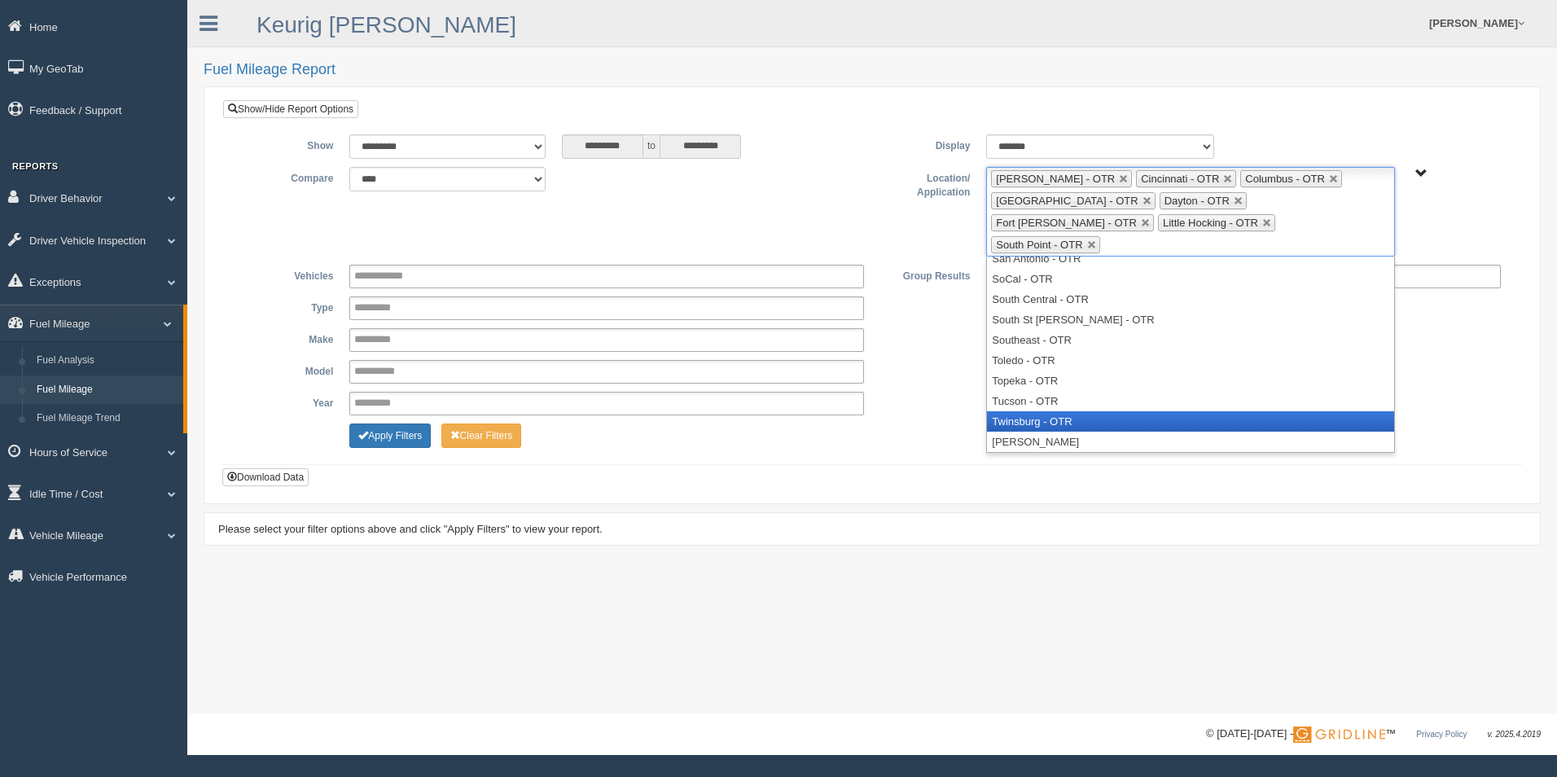
click at [1187, 411] on li "Twinsburg - OTR" at bounding box center [1190, 421] width 406 height 20
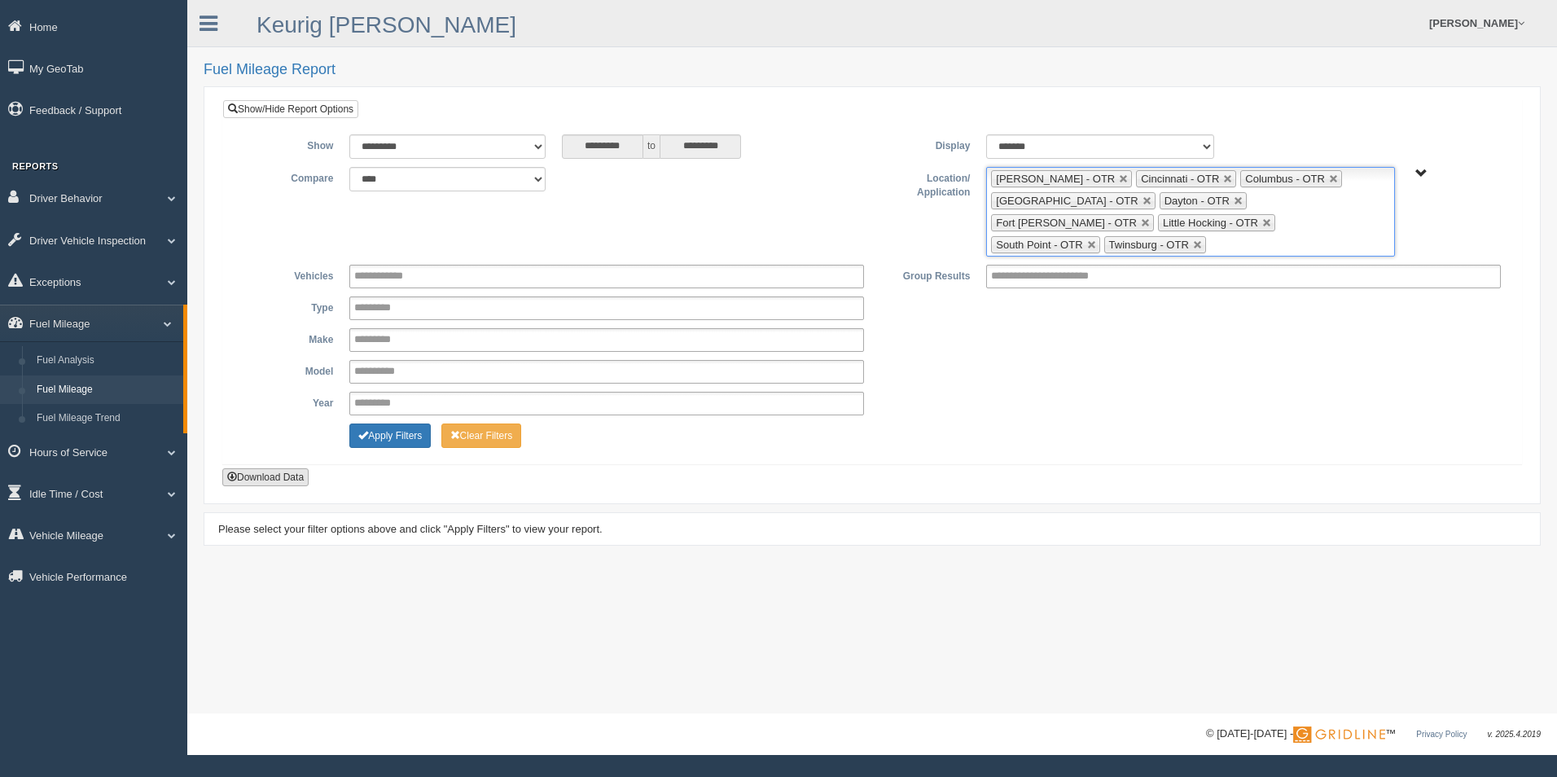
click at [243, 468] on button "Download Data" at bounding box center [265, 477] width 86 height 18
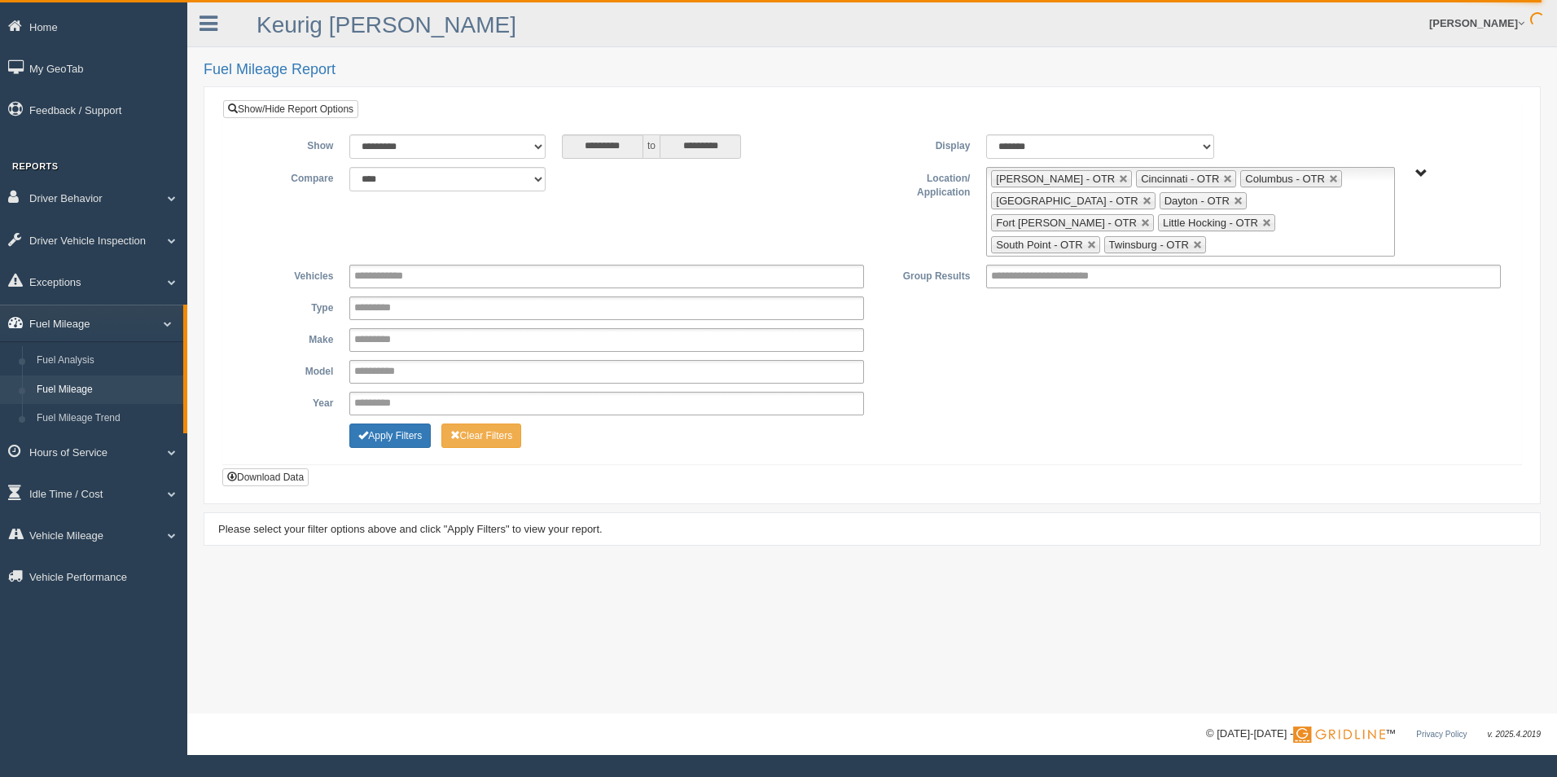
click at [163, 323] on span at bounding box center [161, 323] width 21 height 8
click at [169, 405] on span at bounding box center [165, 406] width 21 height 8
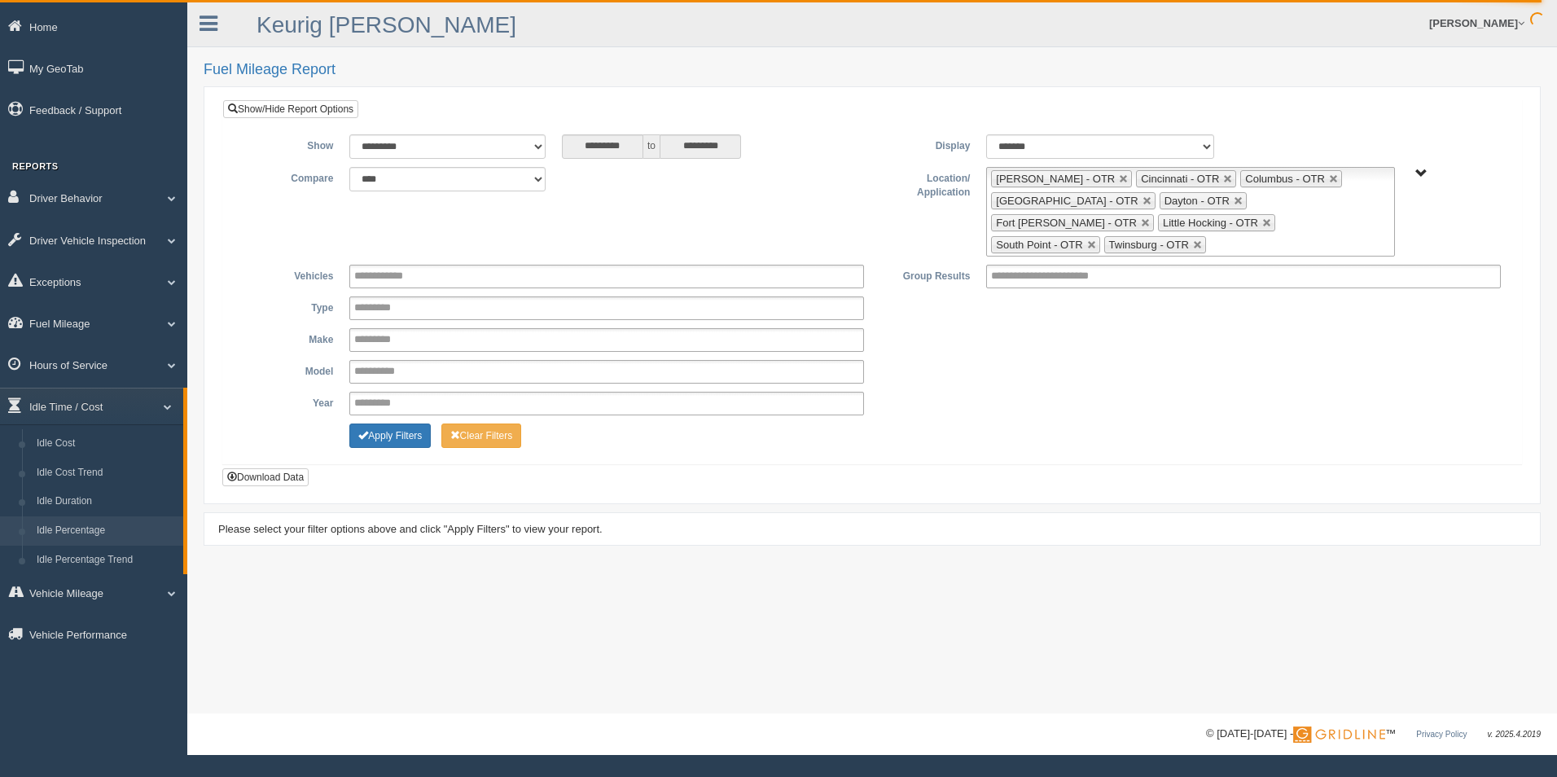
click at [119, 522] on link "Idle Percentage" at bounding box center [106, 530] width 154 height 29
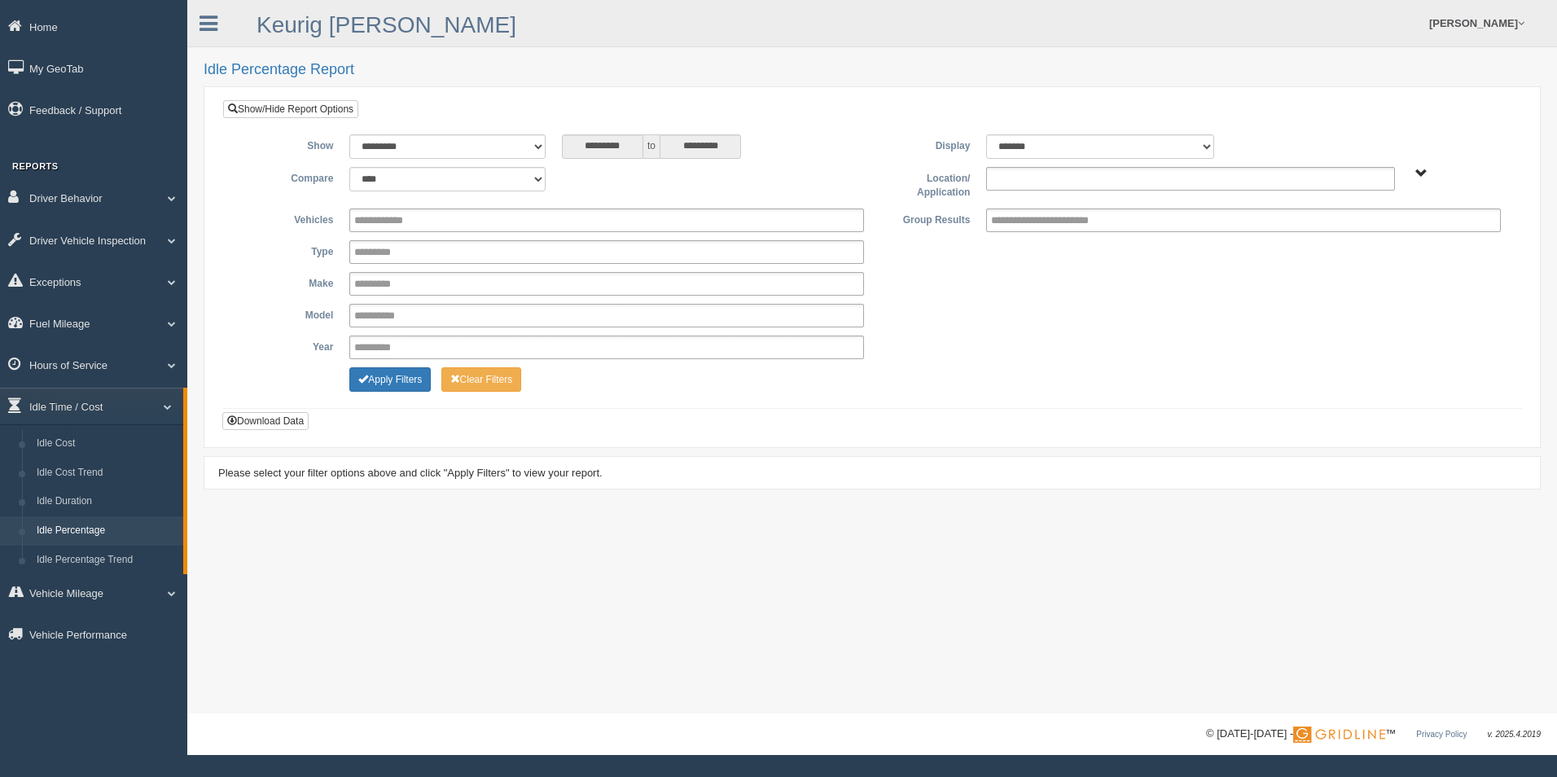
click at [1031, 169] on input "text" at bounding box center [1026, 179] width 70 height 20
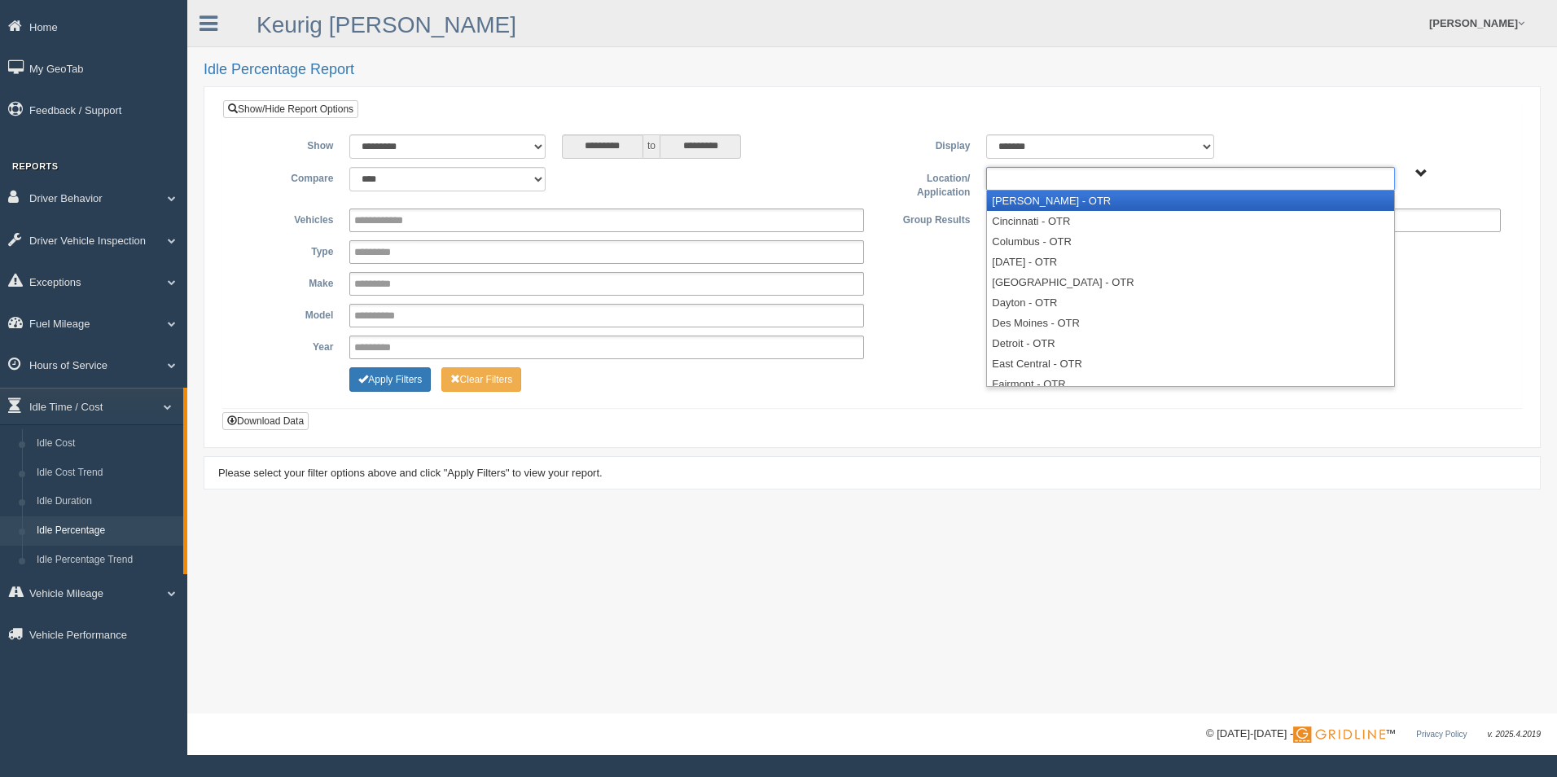
click at [1029, 197] on li "[PERSON_NAME] - OTR" at bounding box center [1190, 201] width 406 height 20
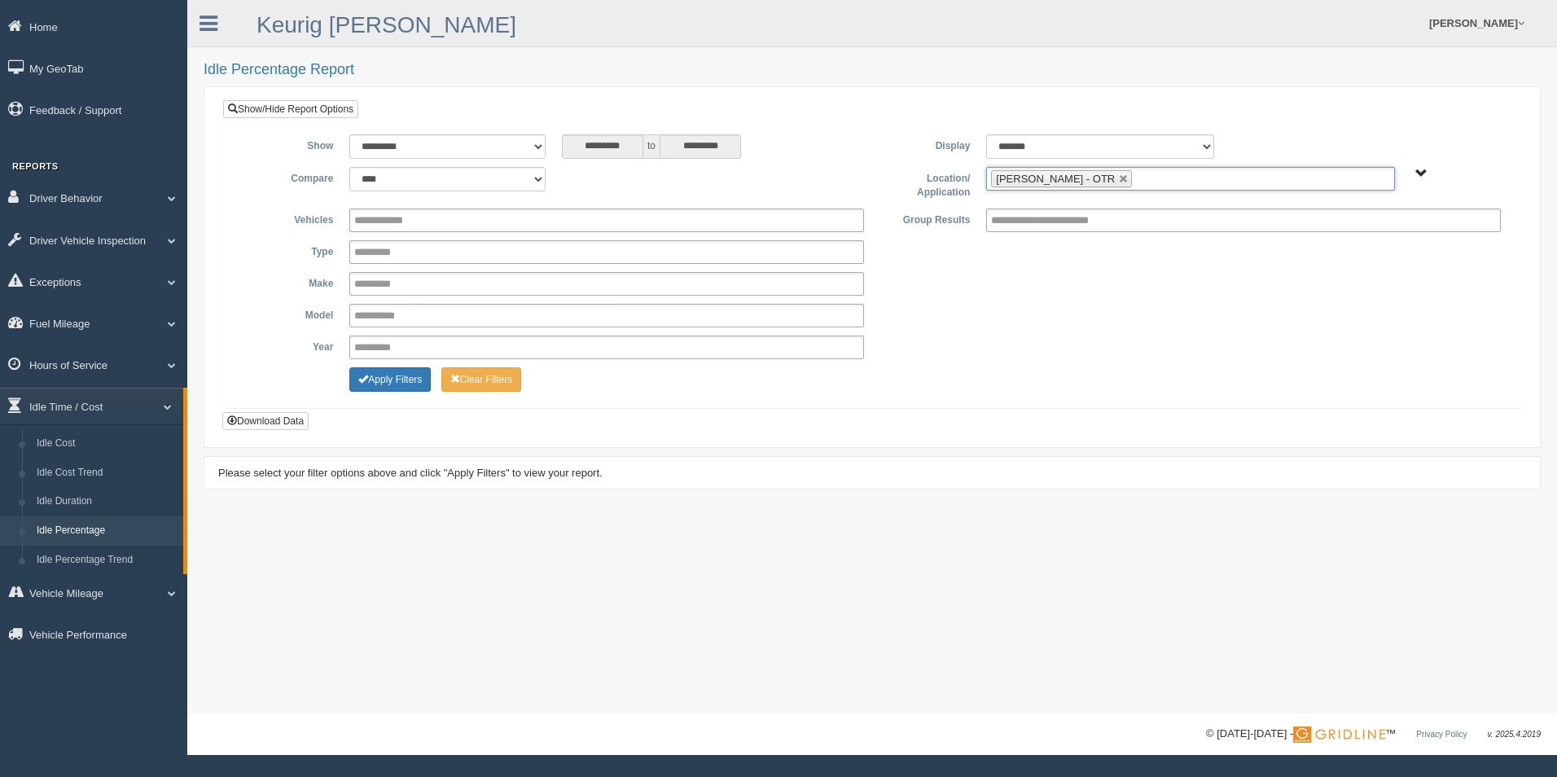
click at [1136, 174] on input "text" at bounding box center [1146, 179] width 20 height 20
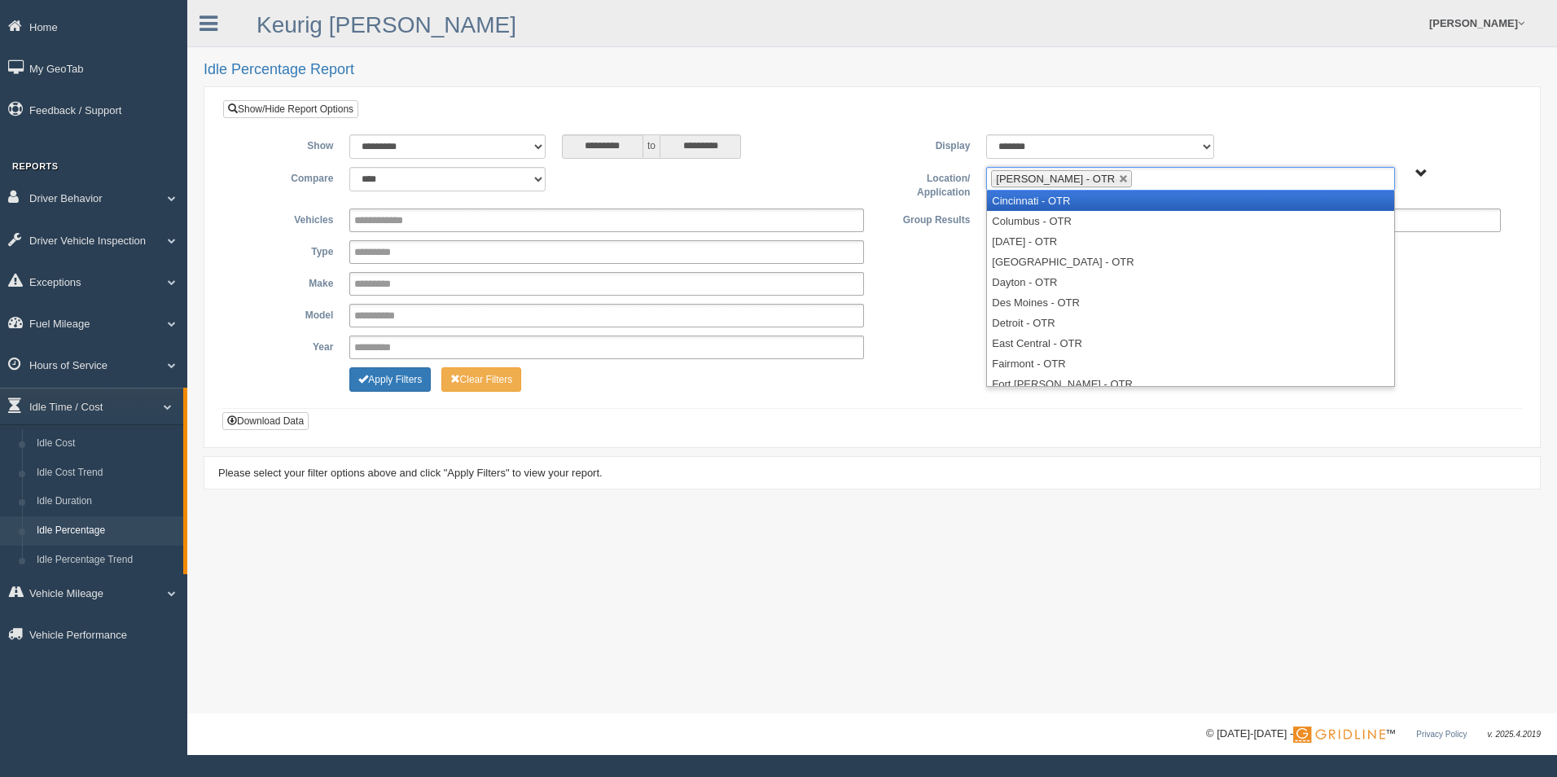
click at [1077, 208] on li "Cincinnati - OTR" at bounding box center [1190, 201] width 406 height 20
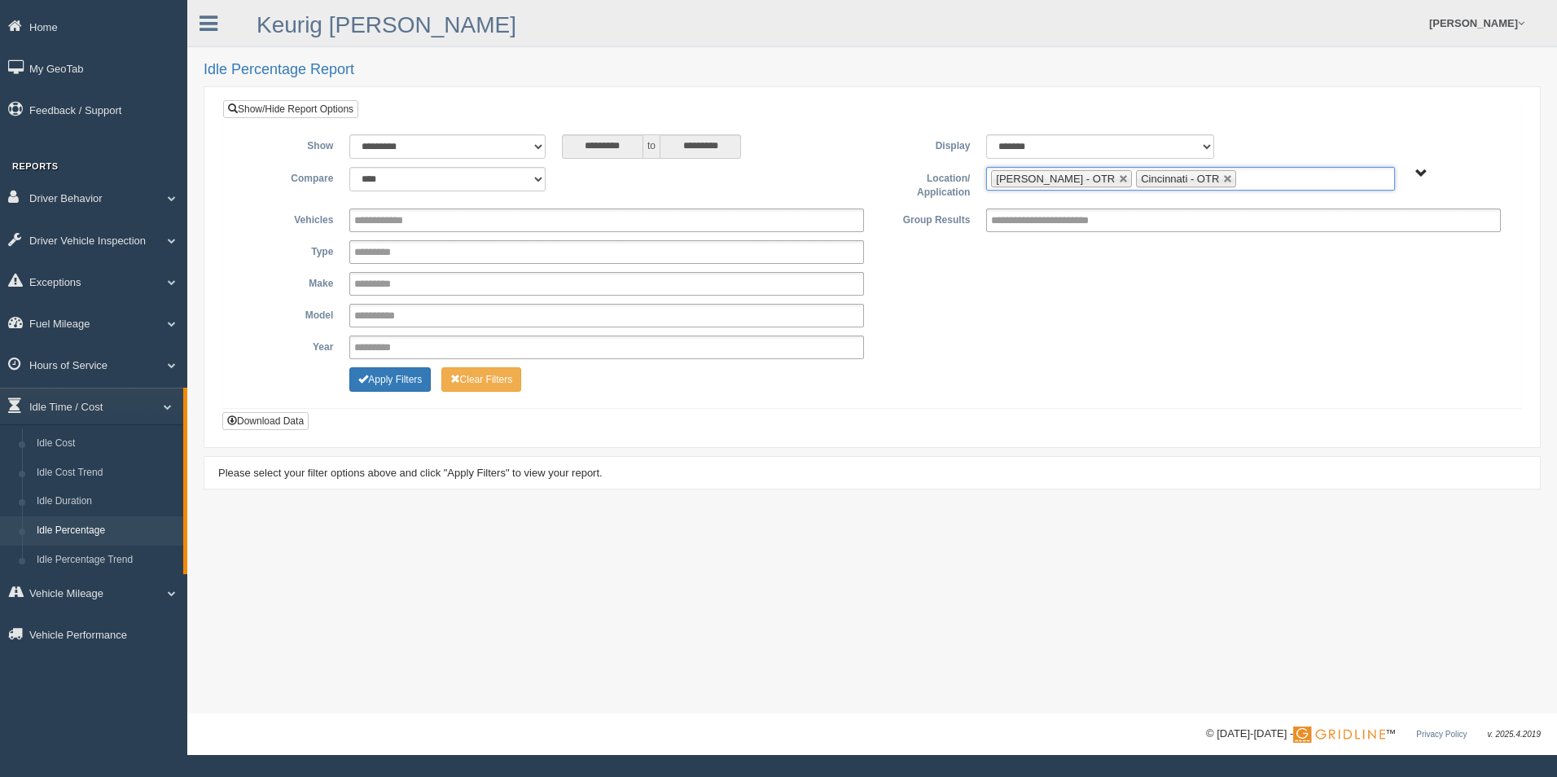
click at [1240, 181] on input "text" at bounding box center [1250, 179] width 20 height 20
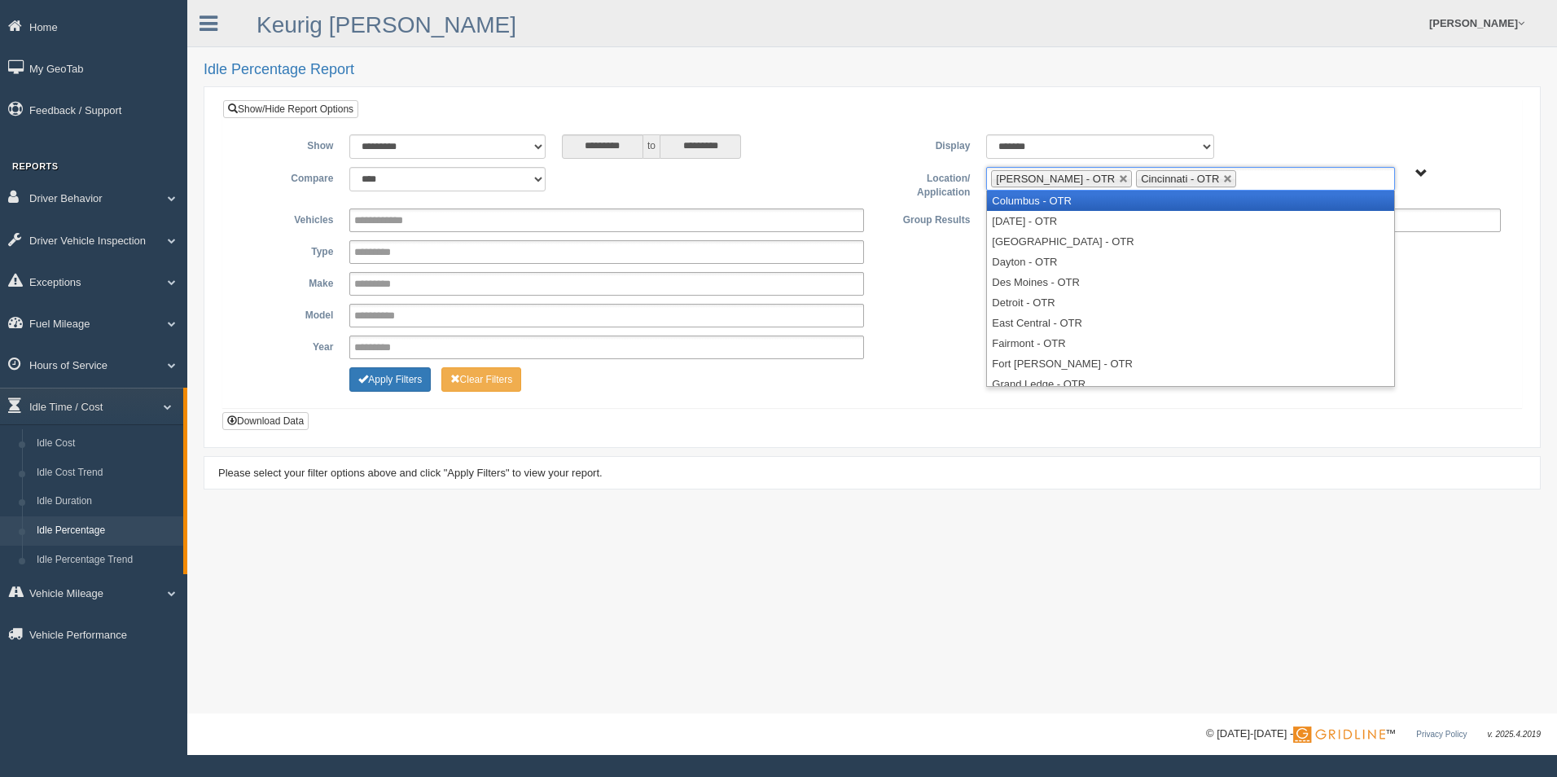
click at [1135, 204] on li "Columbus - OTR" at bounding box center [1190, 201] width 406 height 20
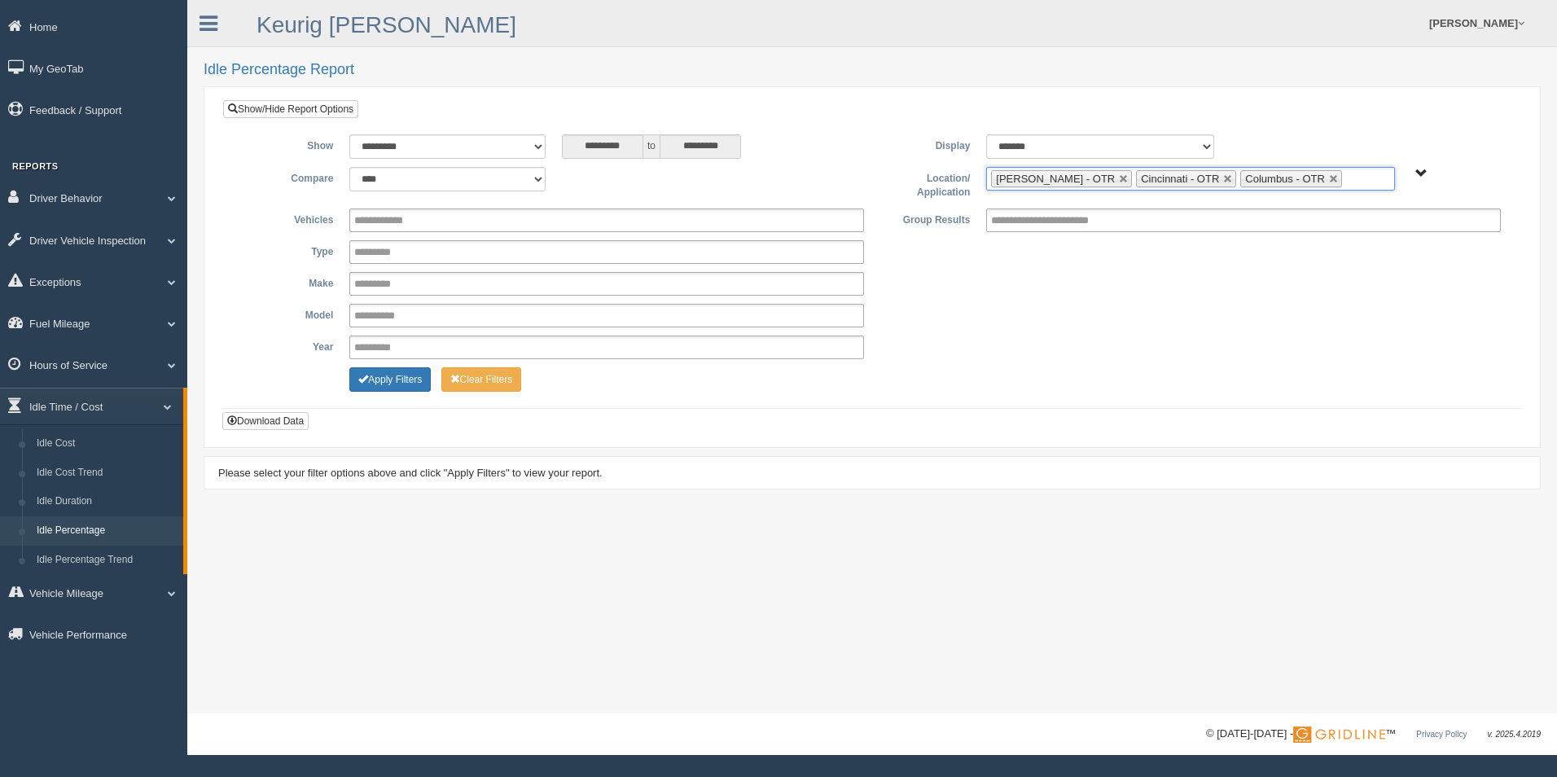
click at [1346, 178] on input "text" at bounding box center [1356, 179] width 20 height 20
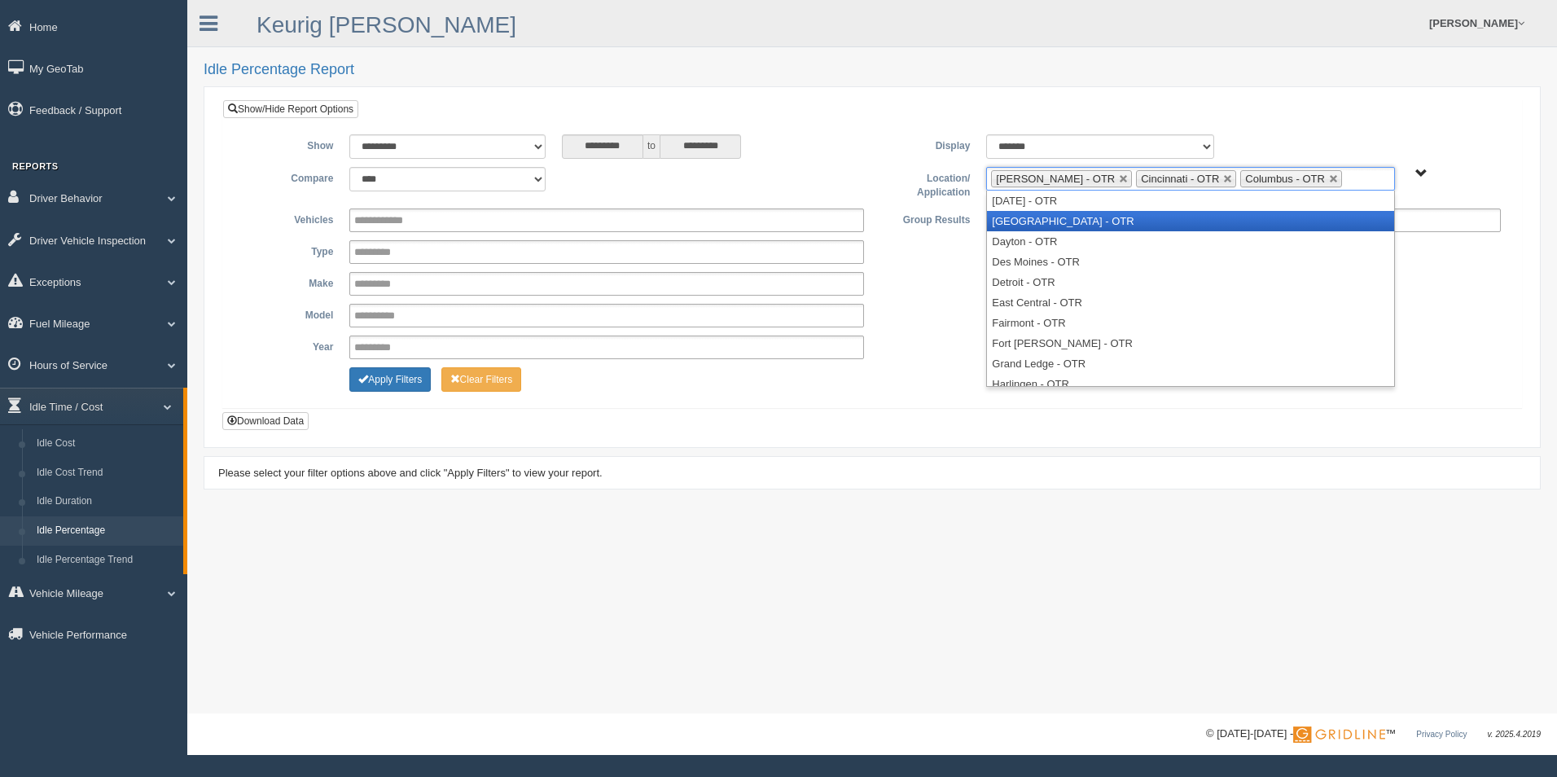
click at [1125, 217] on li "[GEOGRAPHIC_DATA] - OTR" at bounding box center [1190, 221] width 406 height 20
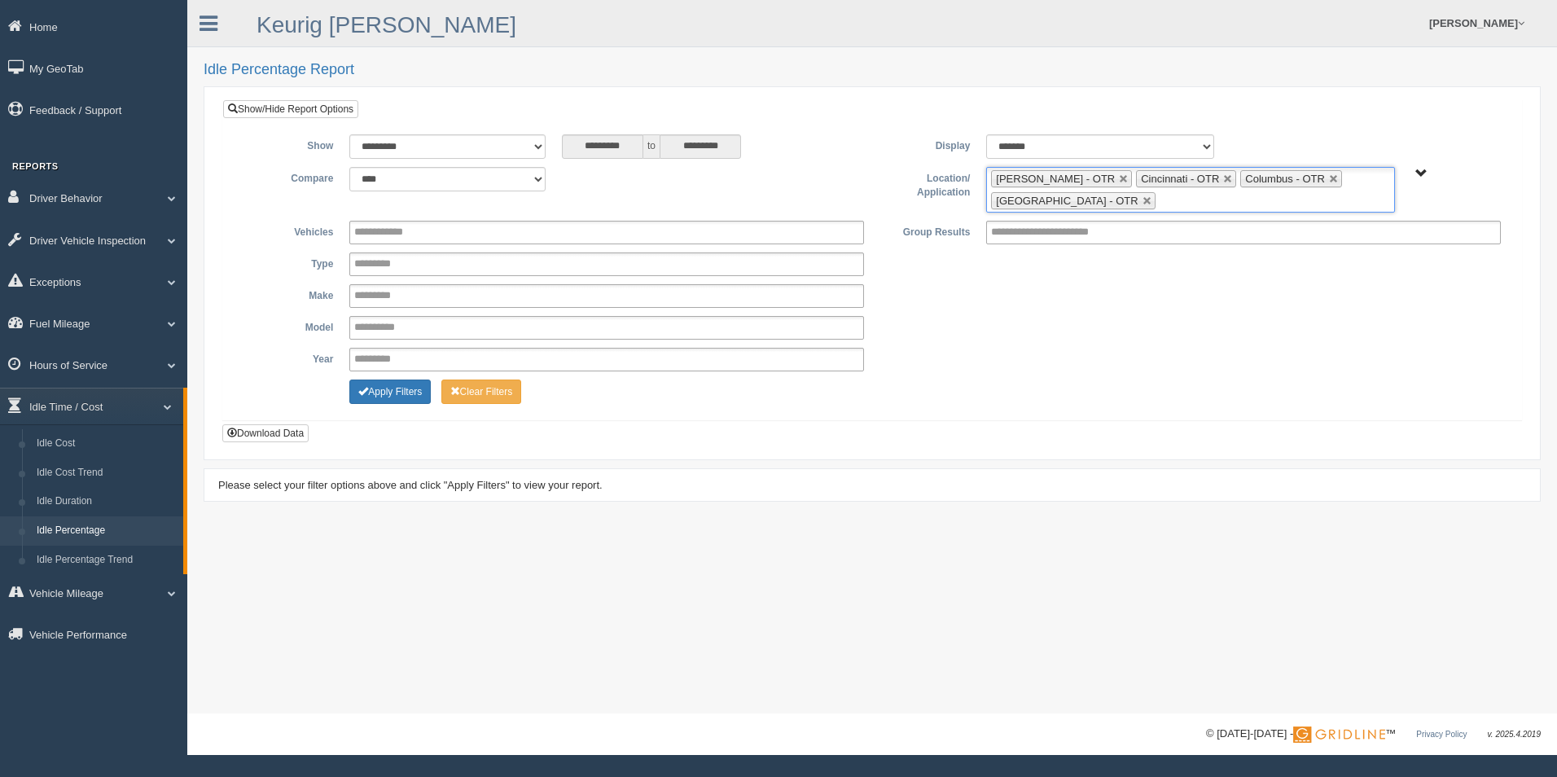
click at [1196, 193] on ul "[PERSON_NAME] - OTR Cincinnati - OTR Columbus - OTR [GEOGRAPHIC_DATA] - [GEOGRA…" at bounding box center [1190, 190] width 408 height 46
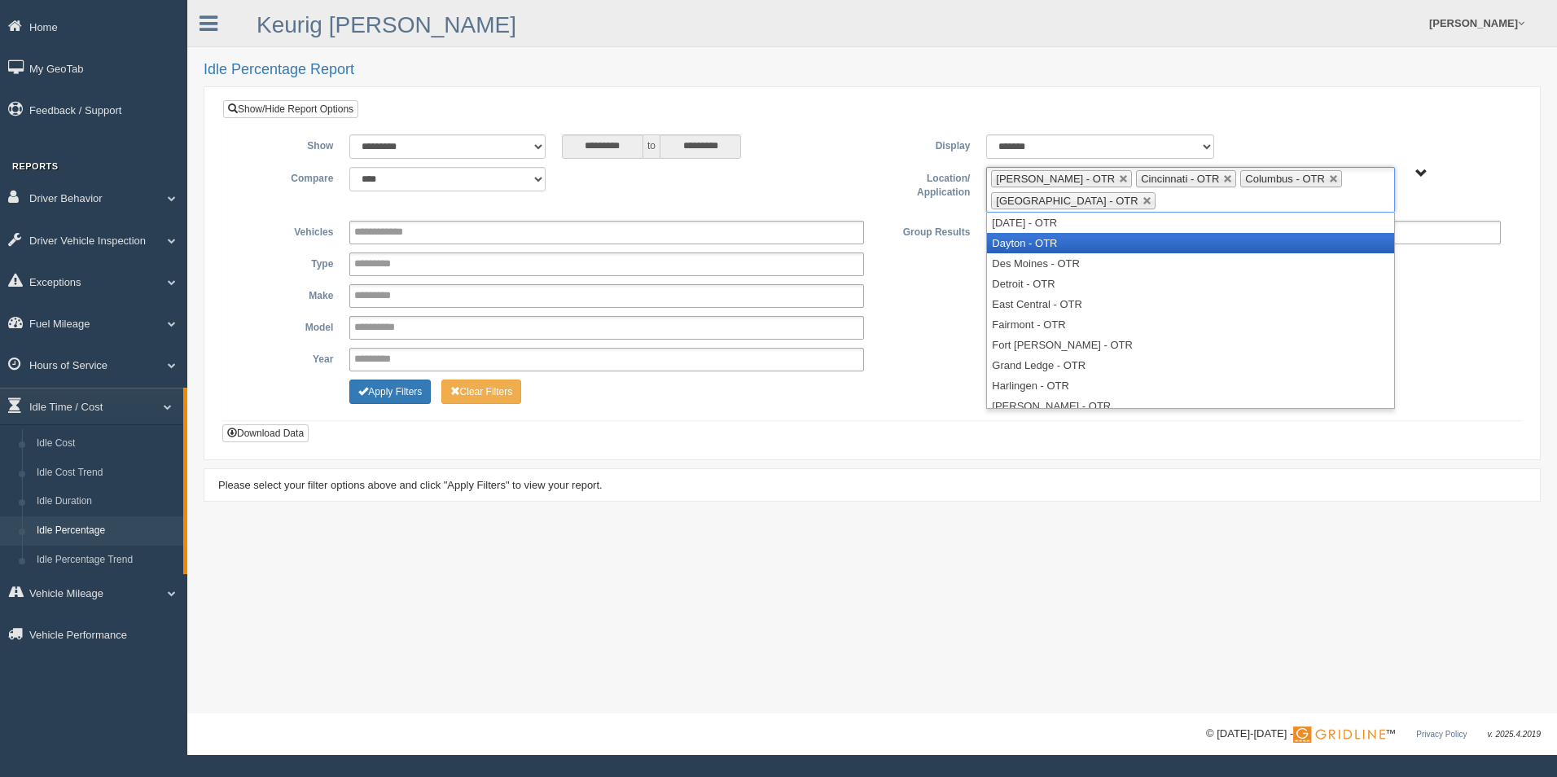
click at [1083, 249] on li "Dayton - OTR" at bounding box center [1190, 243] width 406 height 20
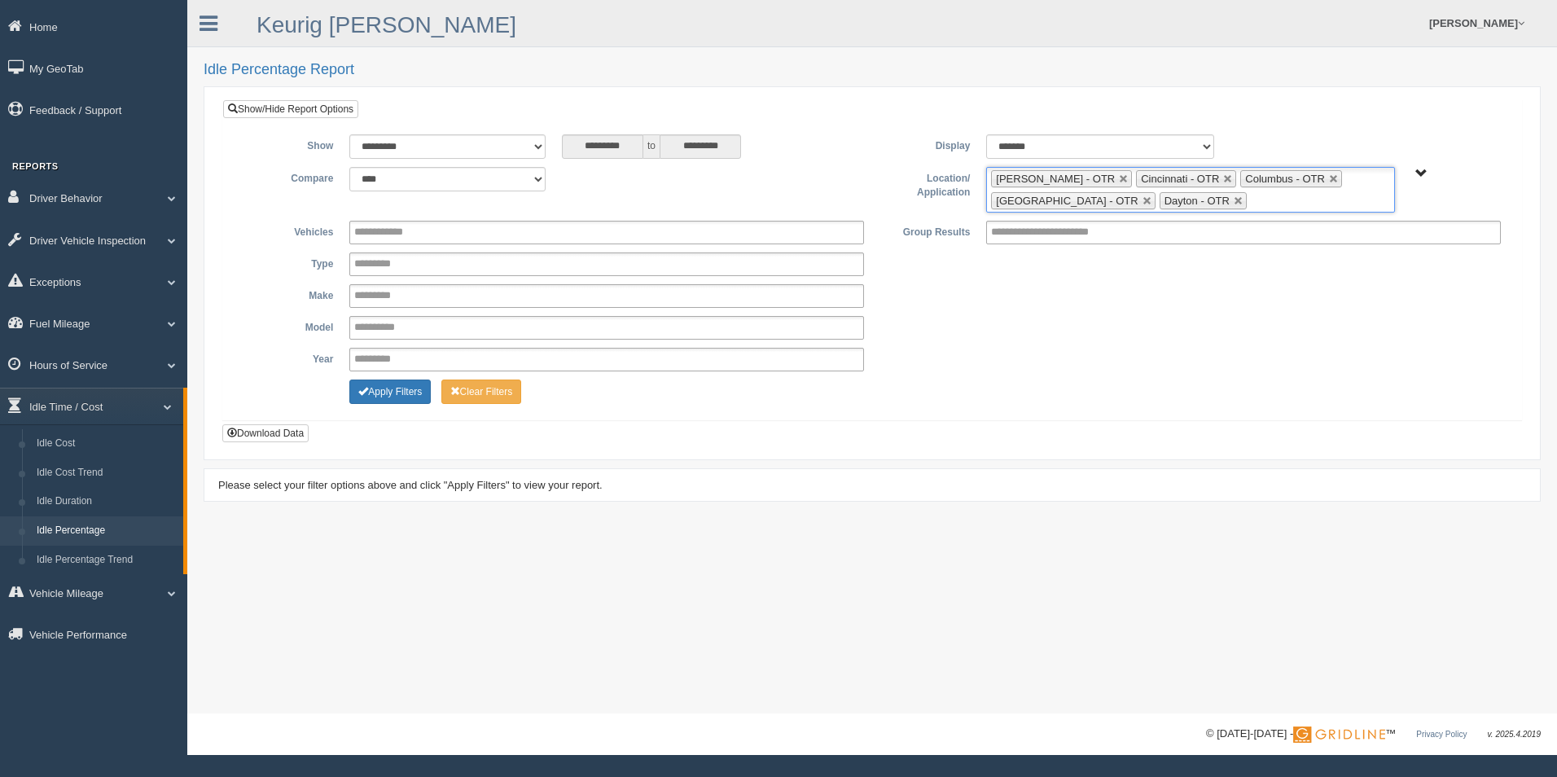
click at [1258, 198] on ul "[PERSON_NAME] - OTR Cincinnati - OTR Columbus - OTR [GEOGRAPHIC_DATA] - [GEOGRA…" at bounding box center [1190, 190] width 408 height 46
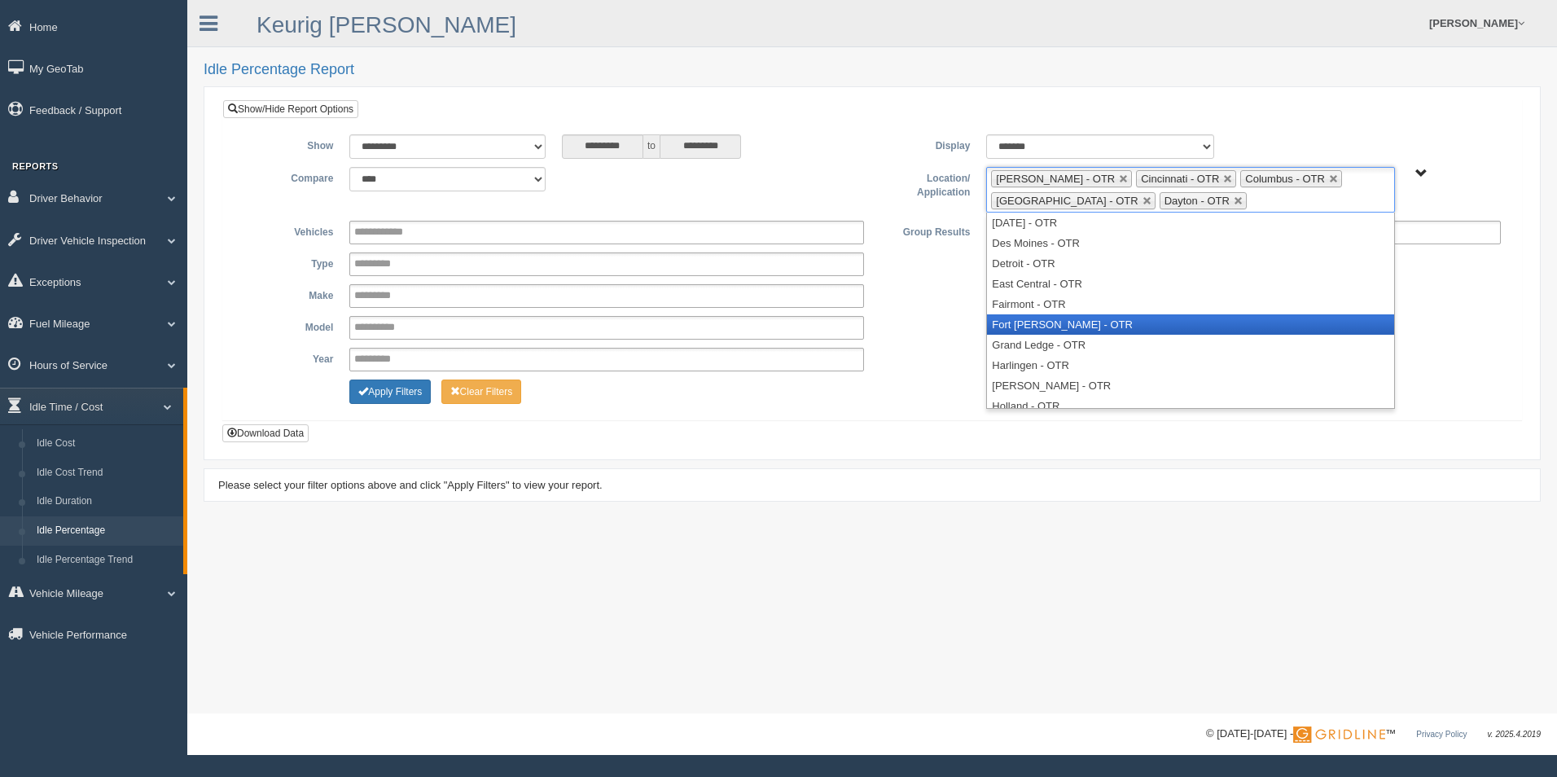
click at [1082, 327] on li "Fort [PERSON_NAME] - OTR" at bounding box center [1190, 324] width 406 height 20
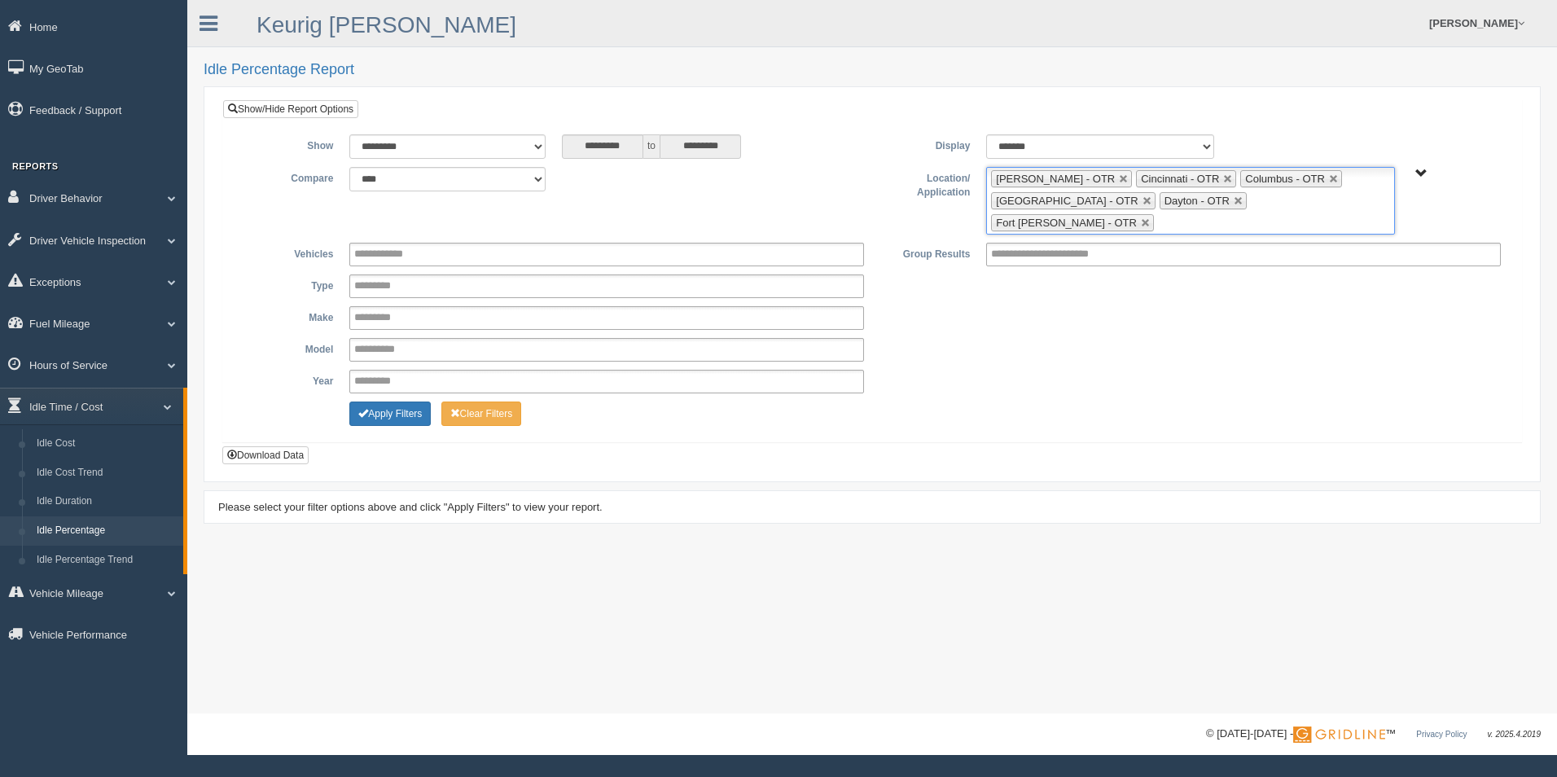
click at [1357, 199] on ul "[PERSON_NAME] - OTR Cincinnati - OTR Columbus - OTR [GEOGRAPHIC_DATA] - [GEOGRA…" at bounding box center [1190, 201] width 408 height 68
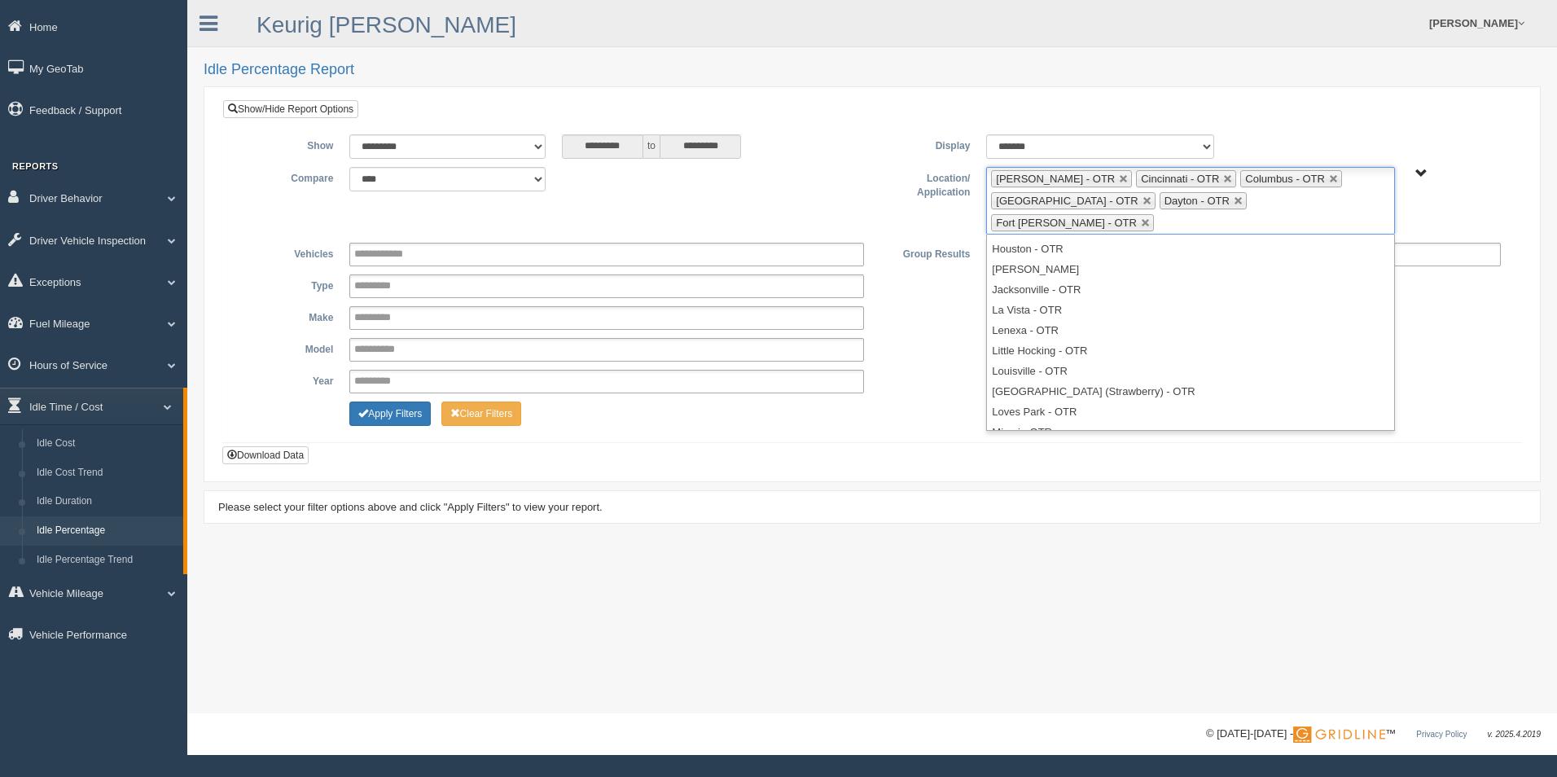
scroll to position [212, 0]
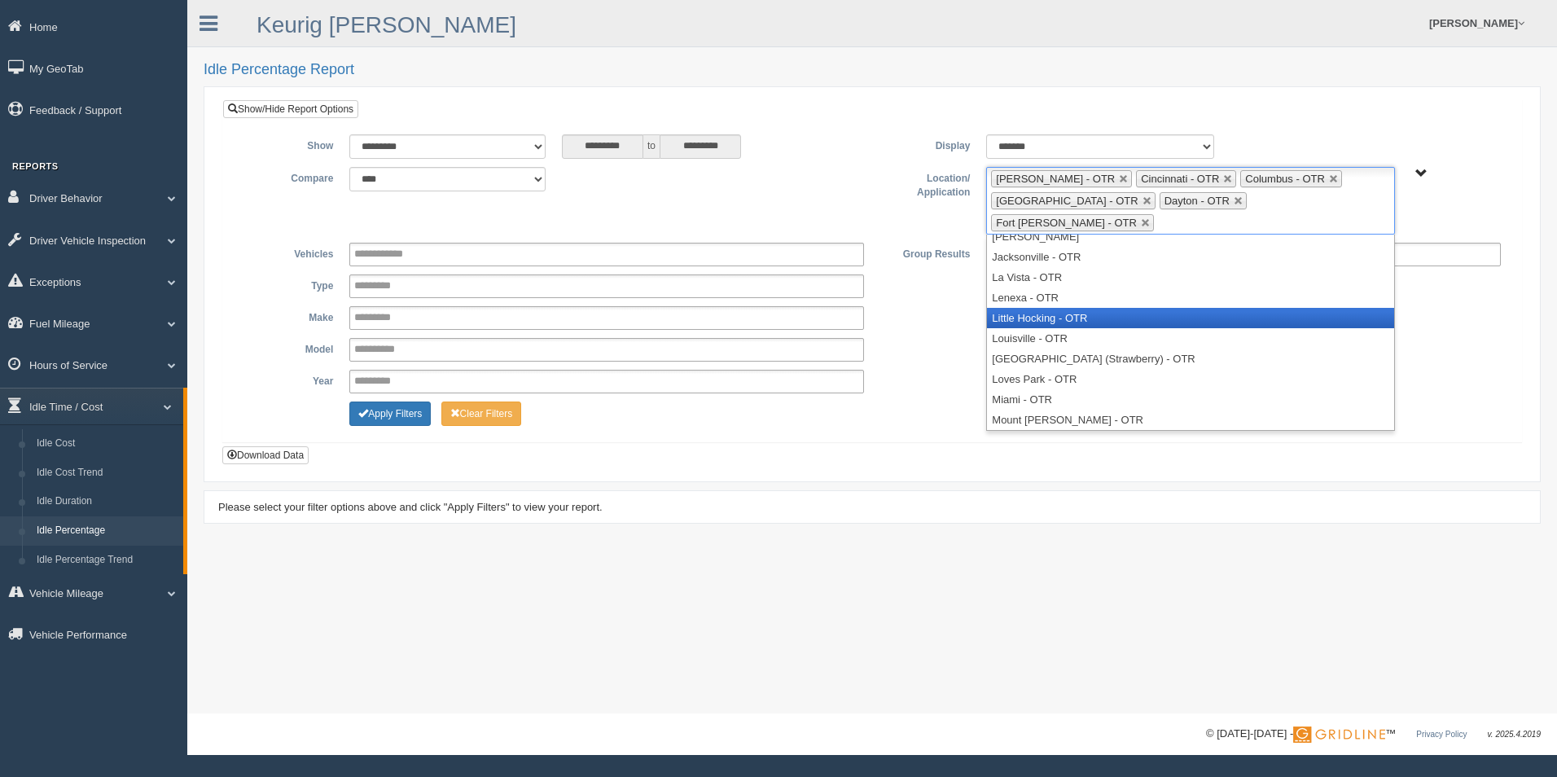
click at [1069, 308] on li "Little Hocking - OTR" at bounding box center [1190, 318] width 406 height 20
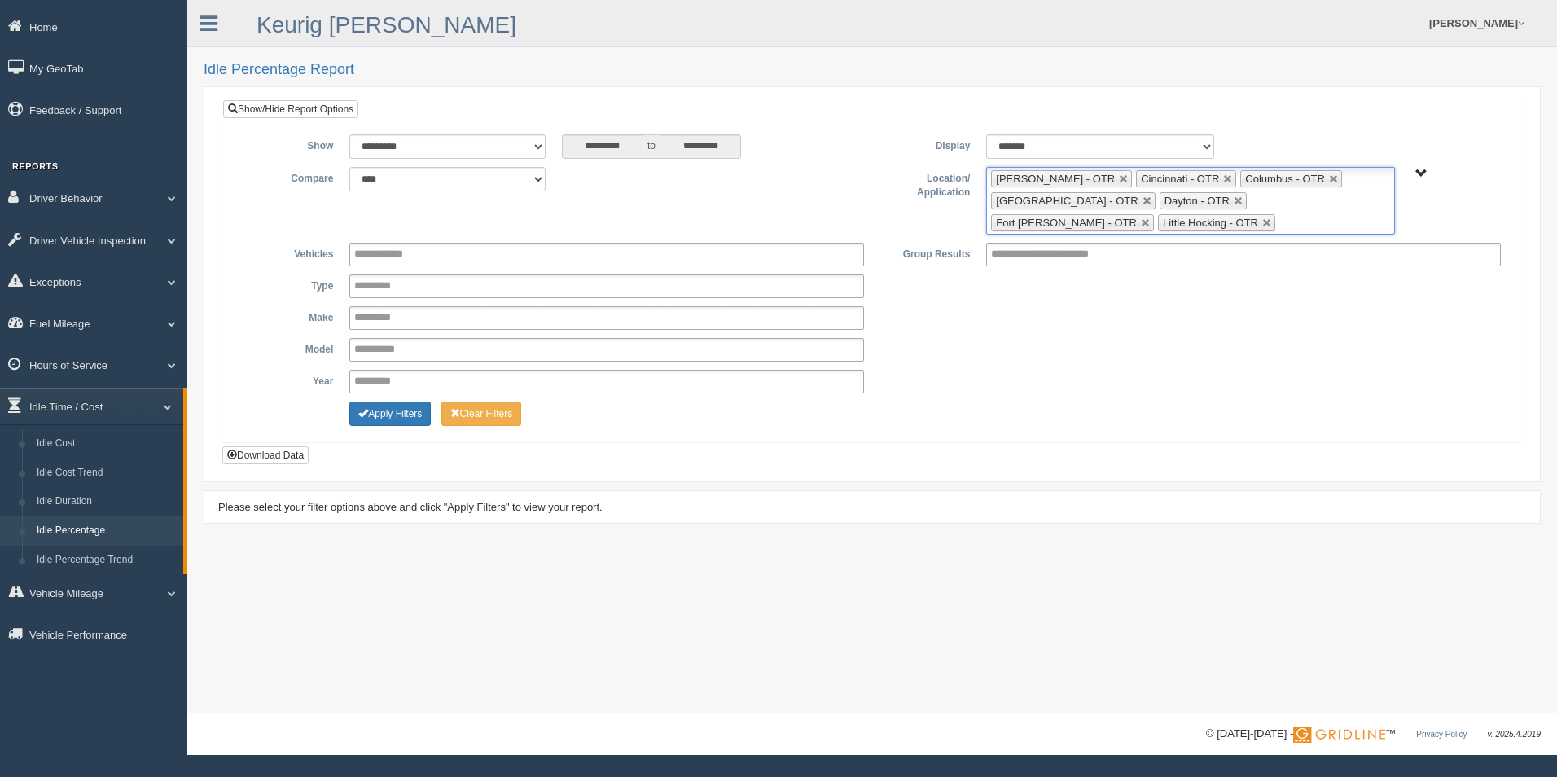
click at [1153, 219] on ul "[PERSON_NAME] - OTR Cincinnati - OTR Columbus - OTR [GEOGRAPHIC_DATA] - [GEOGRA…" at bounding box center [1190, 201] width 408 height 68
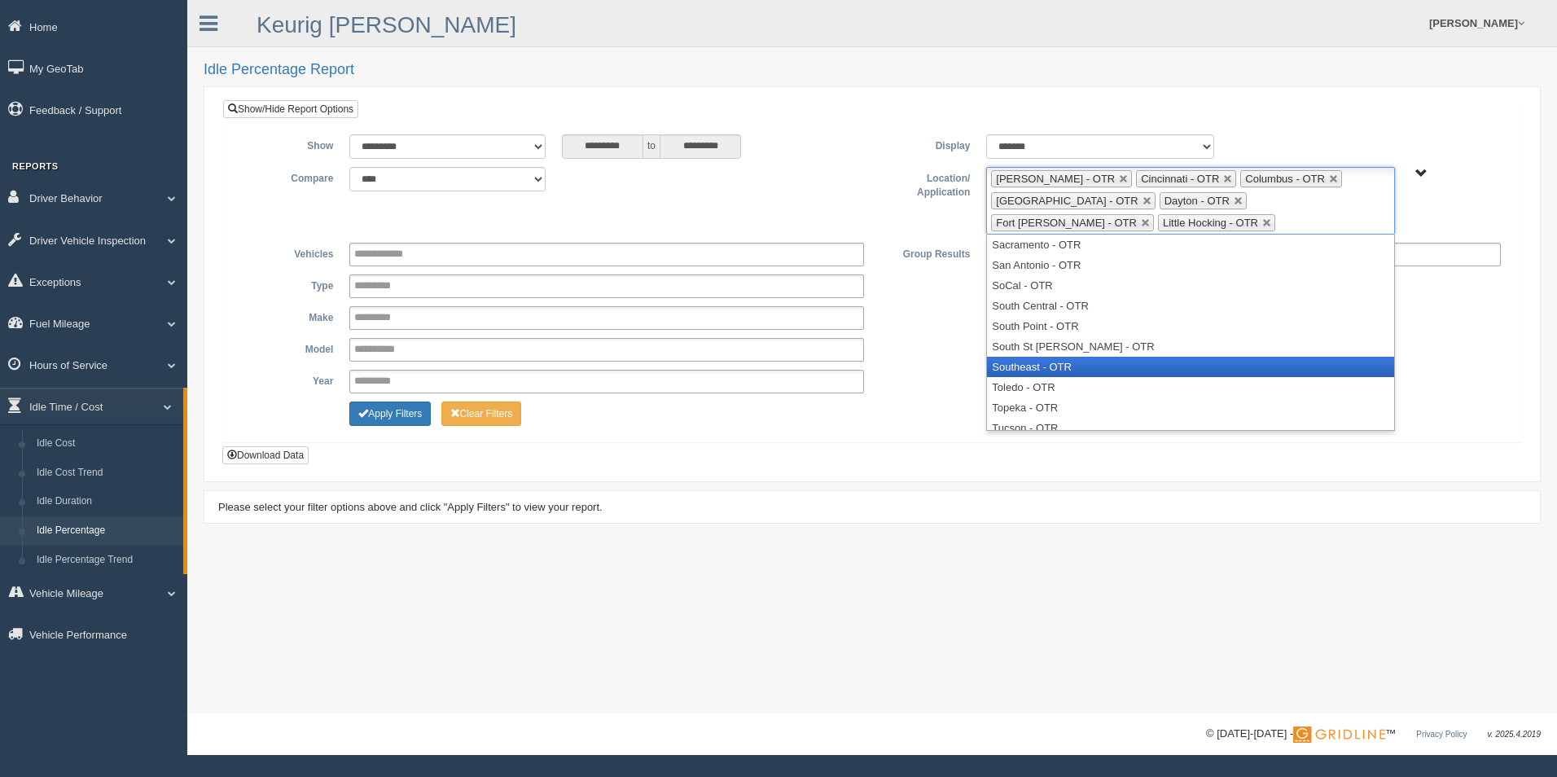
scroll to position [619, 0]
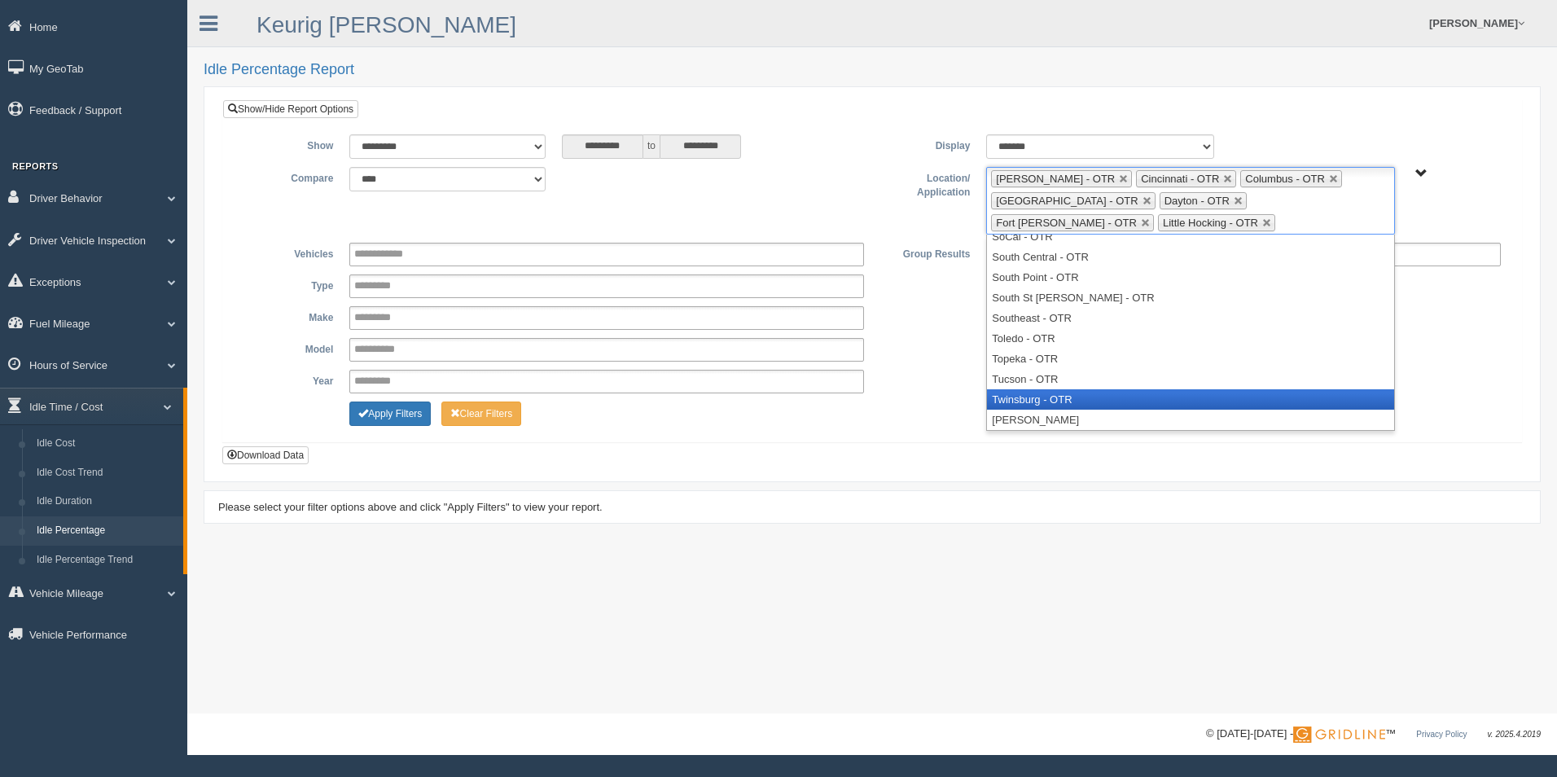
click at [1060, 395] on li "Twinsburg - OTR" at bounding box center [1190, 399] width 406 height 20
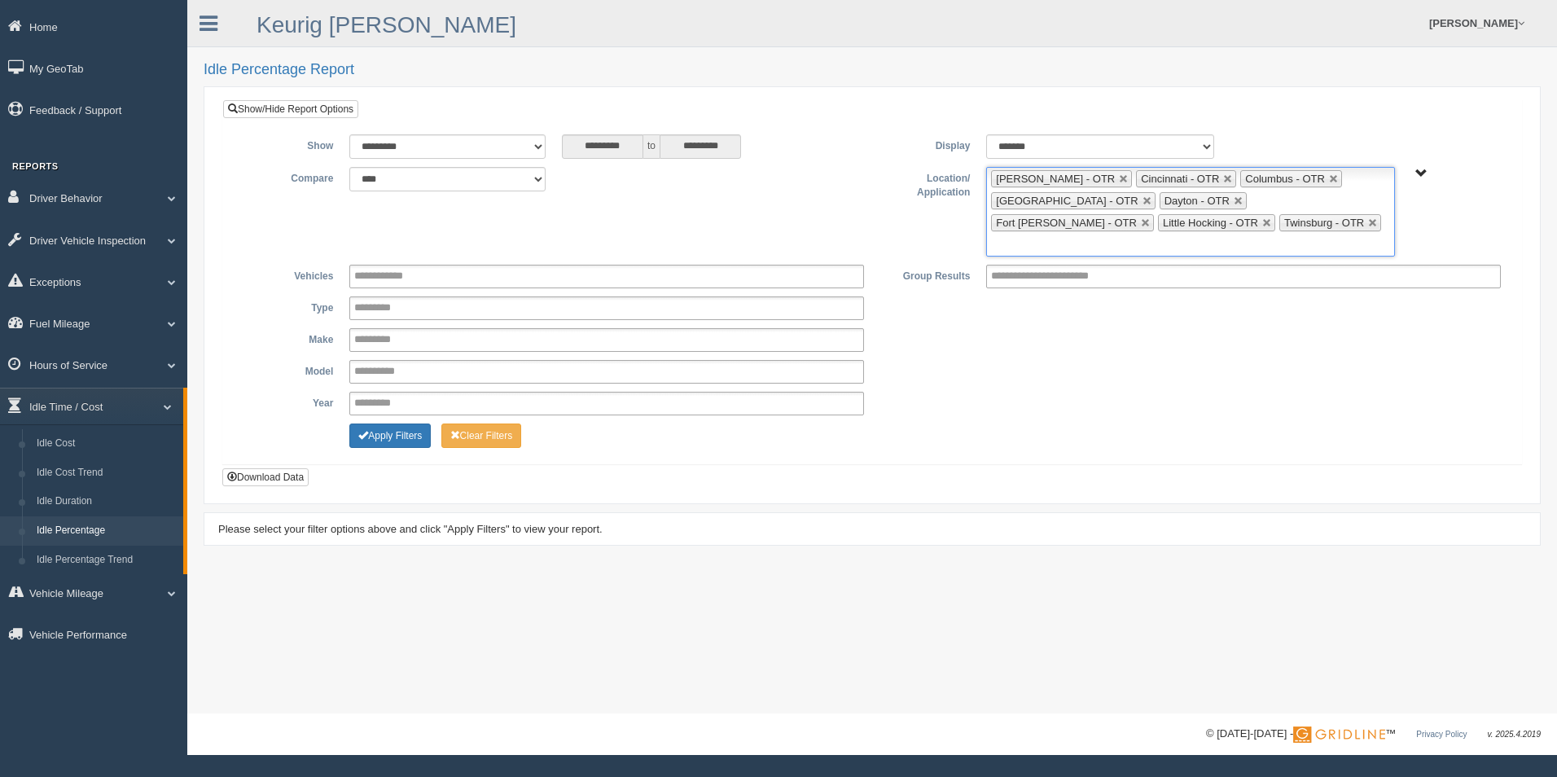
scroll to position [599, 0]
click at [1329, 220] on ul "[PERSON_NAME] - OTR Cincinnati - OTR Columbus - OTR [GEOGRAPHIC_DATA] - [GEOGRA…" at bounding box center [1190, 212] width 408 height 90
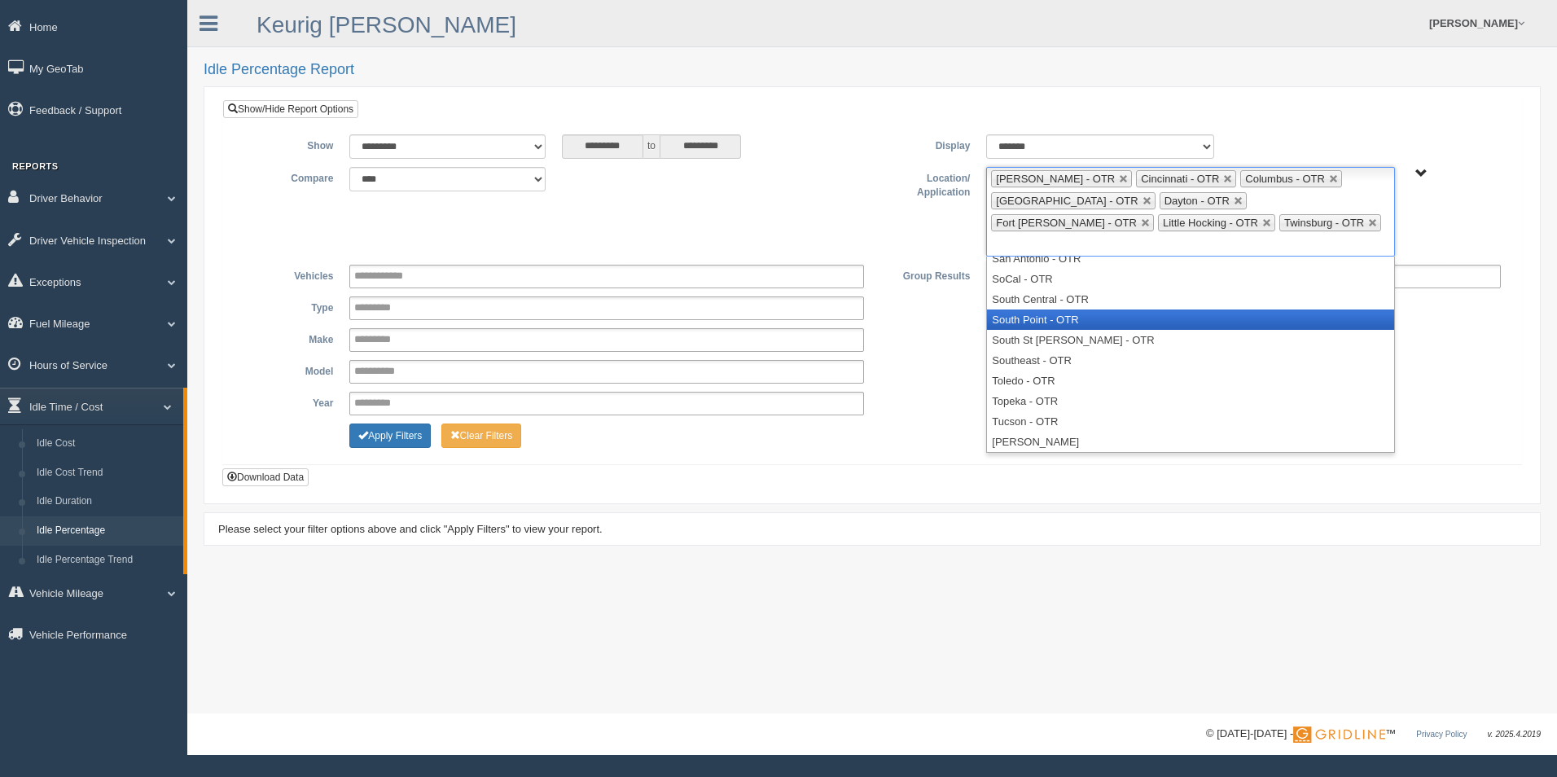
click at [1181, 309] on li "South Point - OTR" at bounding box center [1190, 319] width 406 height 20
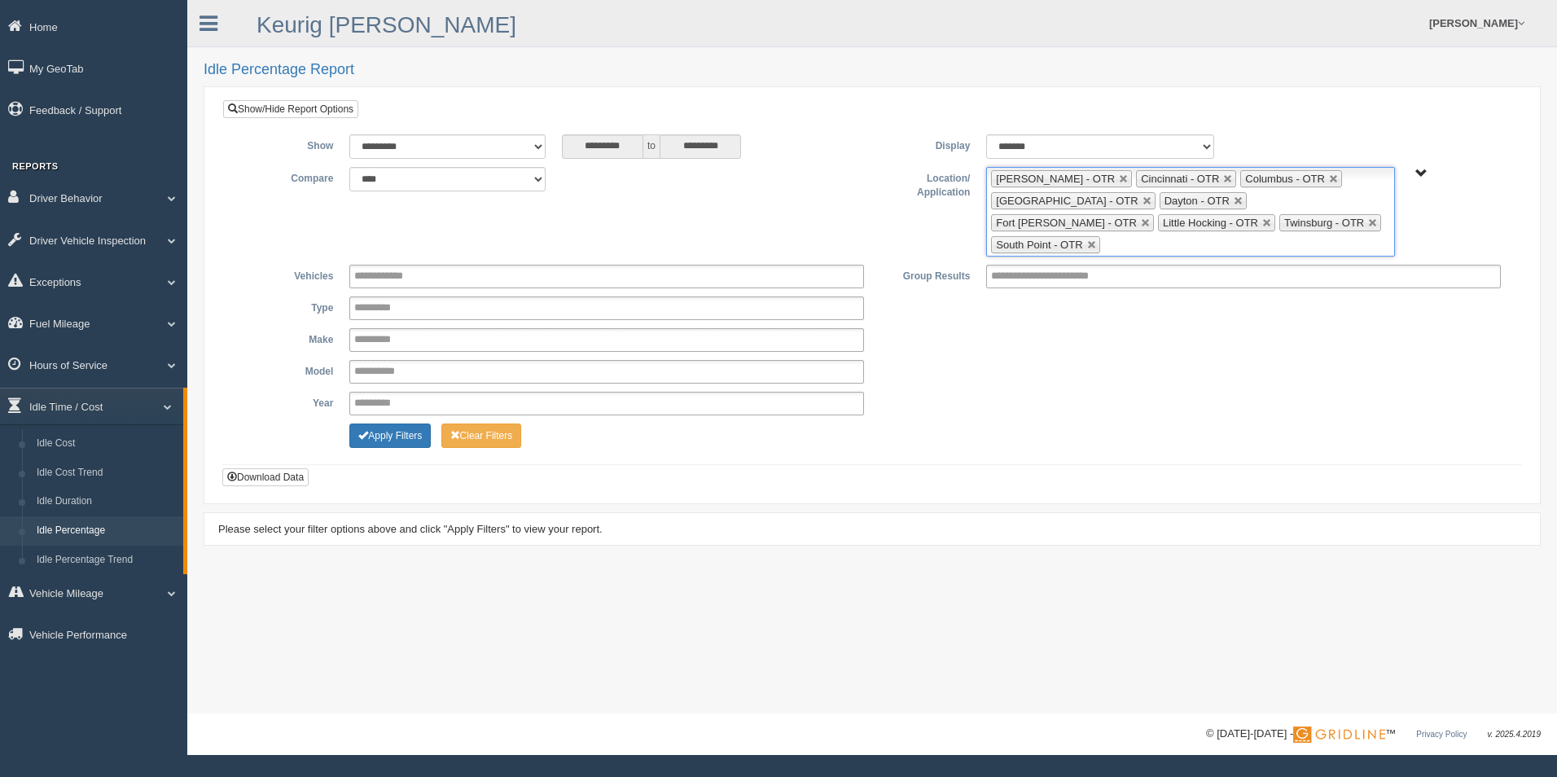
scroll to position [578, 0]
click at [1349, 225] on ul "[PERSON_NAME] - OTR Cincinnati - OTR Columbus - OTR [GEOGRAPHIC_DATA] - [GEOGRA…" at bounding box center [1190, 212] width 408 height 90
click at [911, 328] on div "**********" at bounding box center [872, 340] width 1274 height 24
click at [242, 468] on button "Download Data" at bounding box center [265, 477] width 86 height 18
